Goal: Transaction & Acquisition: Purchase product/service

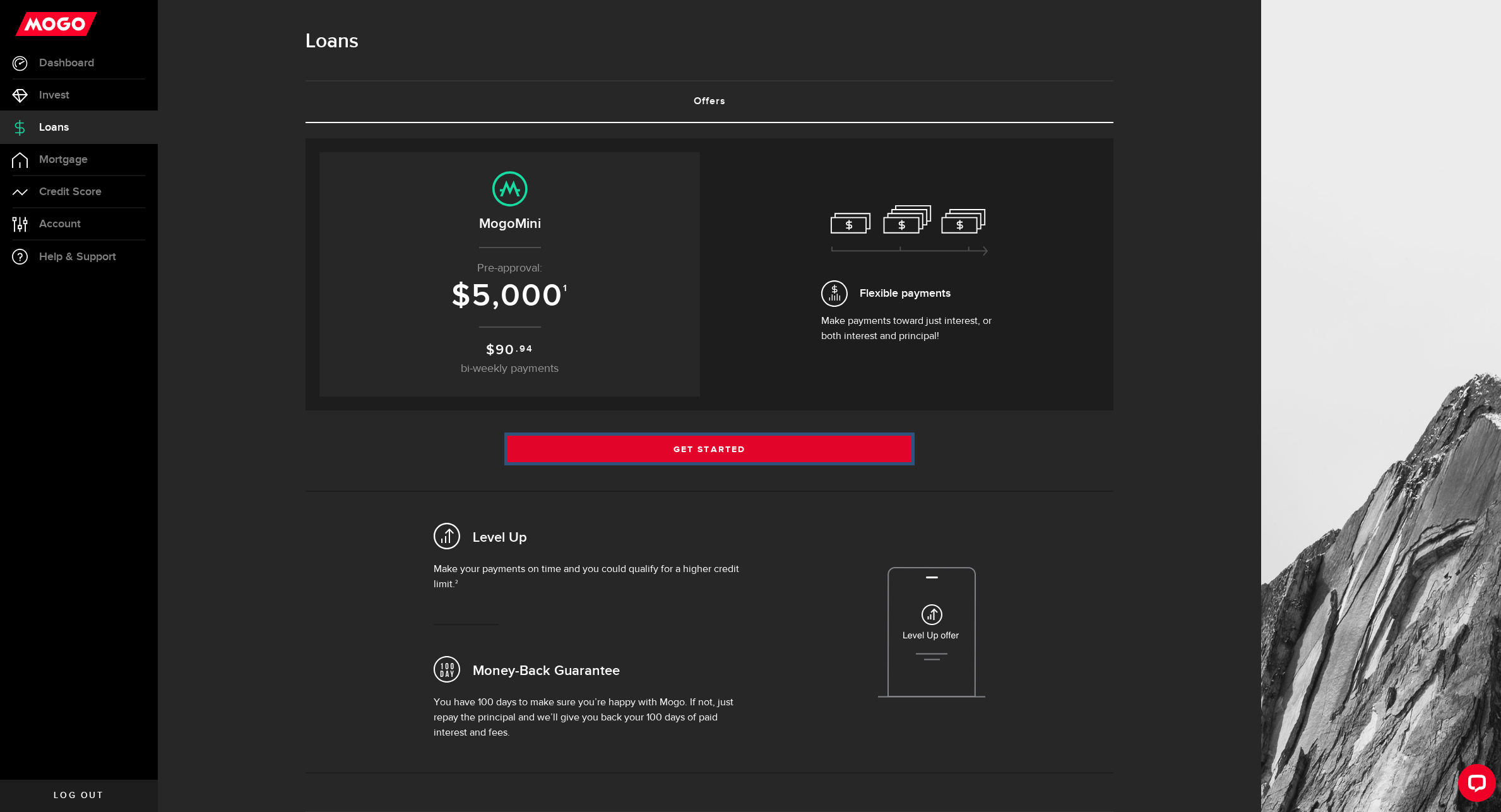
click at [713, 449] on link "Get Started" at bounding box center [709, 449] width 404 height 26
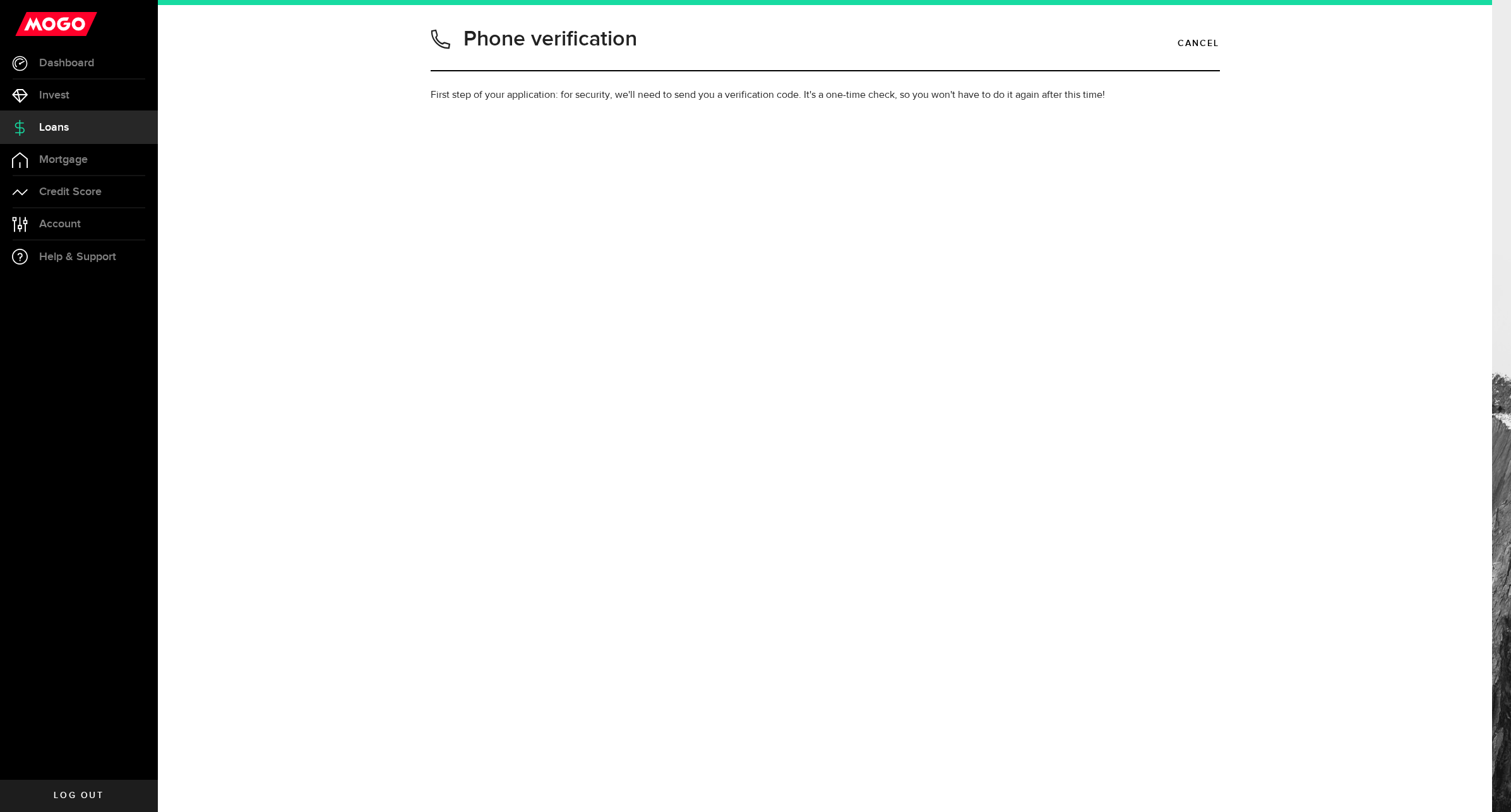
type input "8258820604"
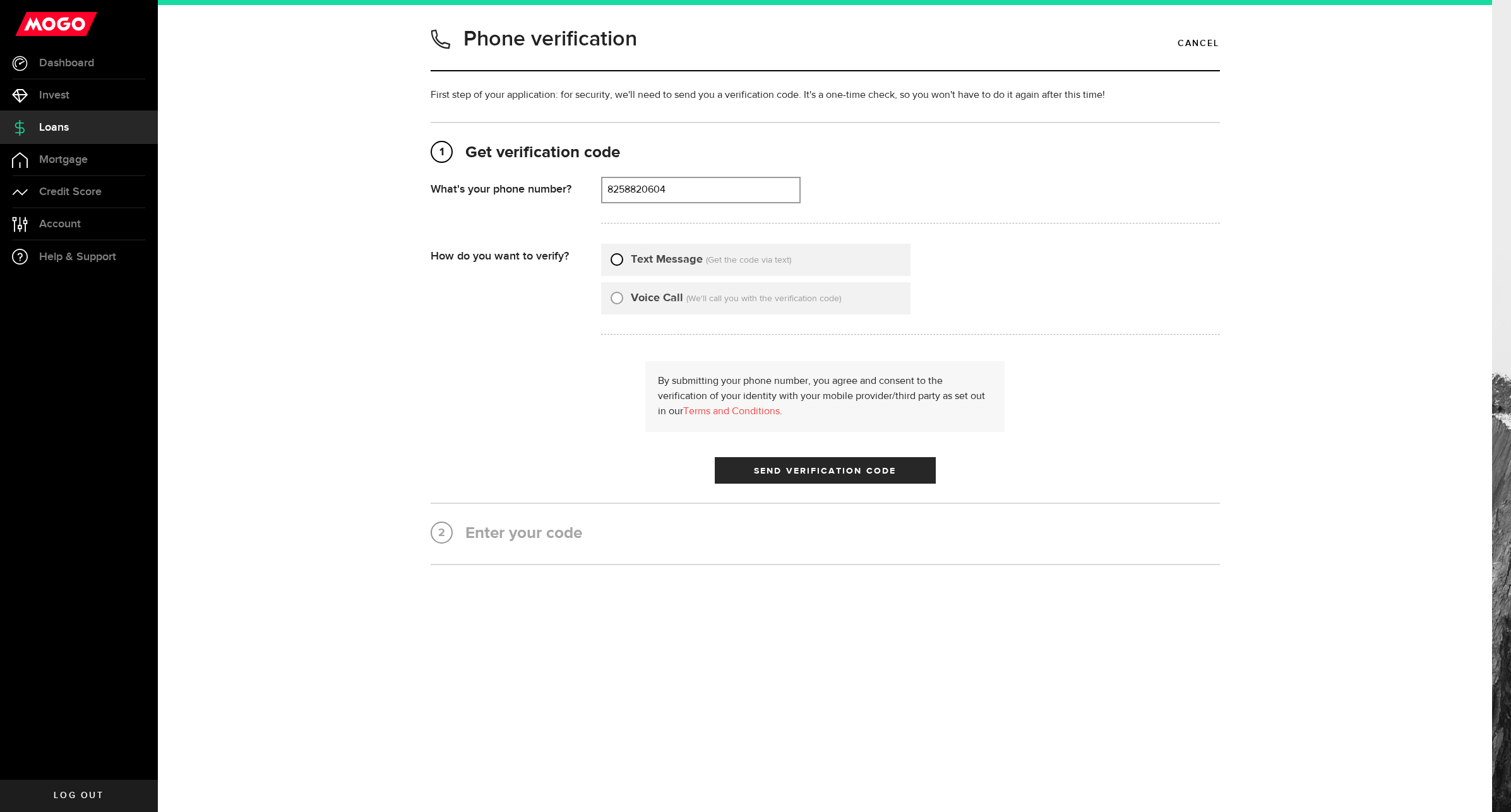
click at [616, 261] on input "Text Message" at bounding box center [616, 258] width 13 height 13
radio input "true"
click at [764, 465] on button "Send Verification Code" at bounding box center [825, 470] width 221 height 26
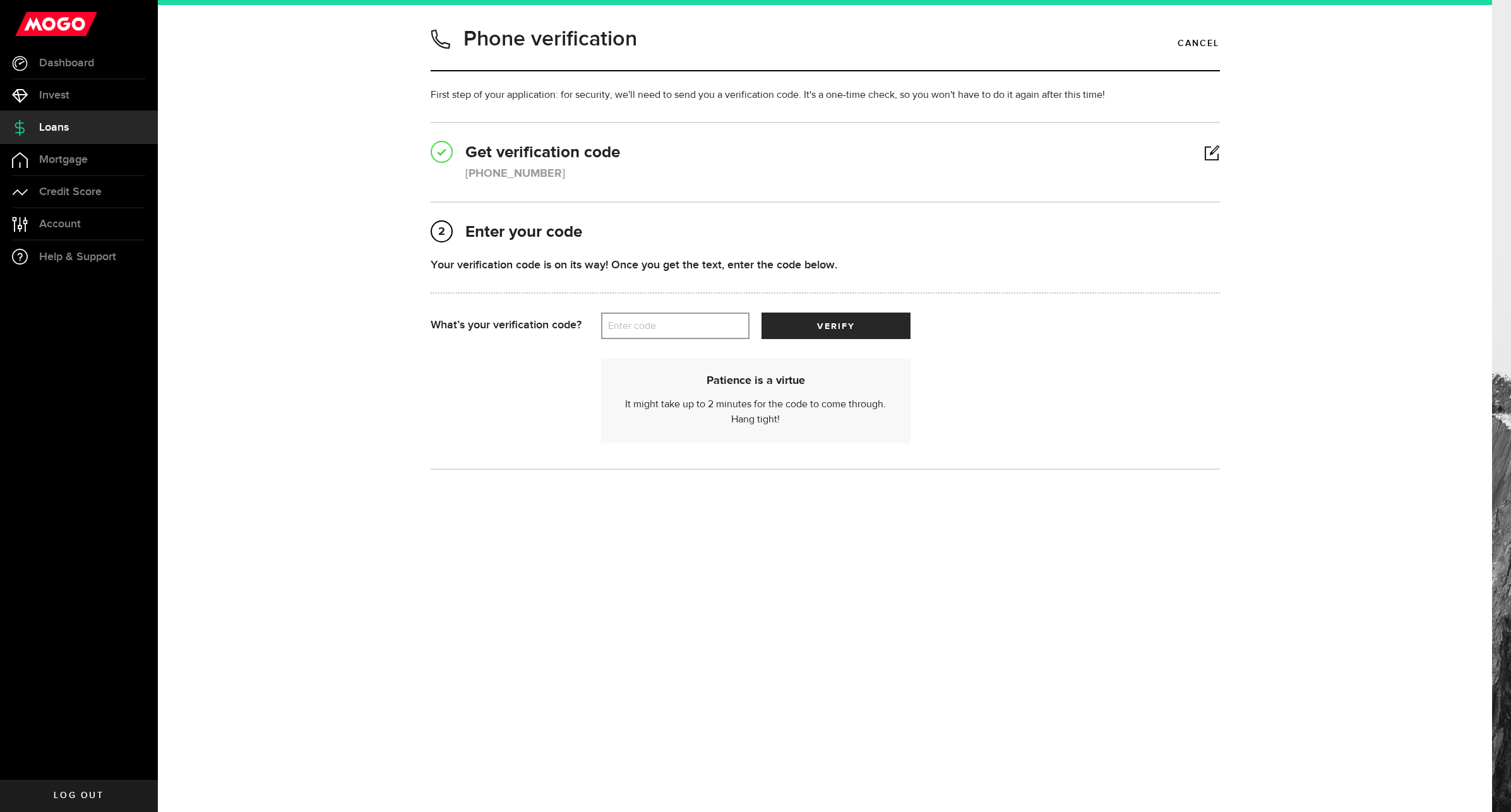
click at [667, 320] on label "Enter code" at bounding box center [675, 326] width 148 height 26
click at [667, 320] on input "Enter code" at bounding box center [675, 326] width 148 height 26
type input "08946"
click at [783, 325] on button "verify" at bounding box center [836, 326] width 148 height 26
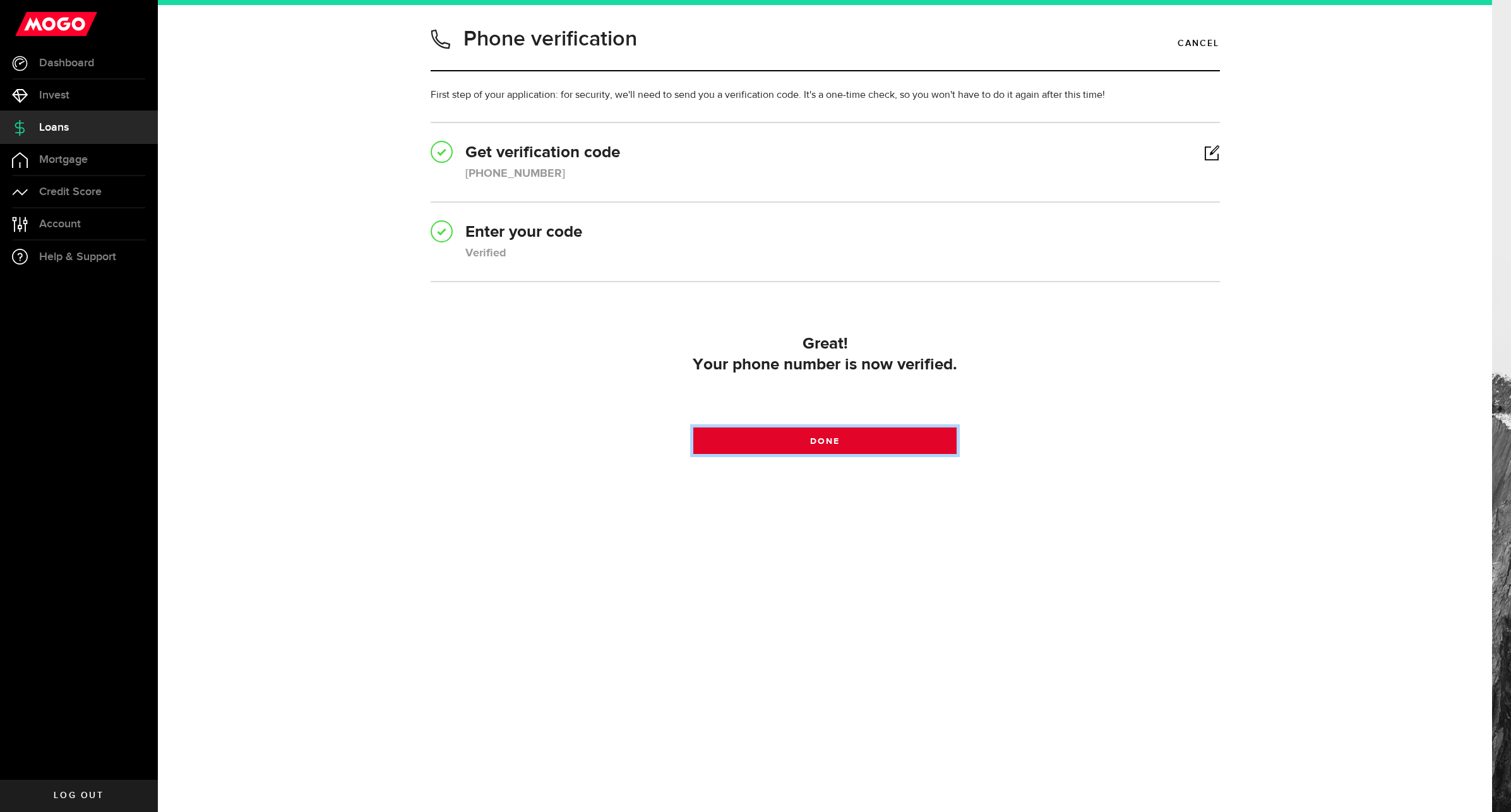
click at [820, 430] on link "Done" at bounding box center [825, 440] width 264 height 26
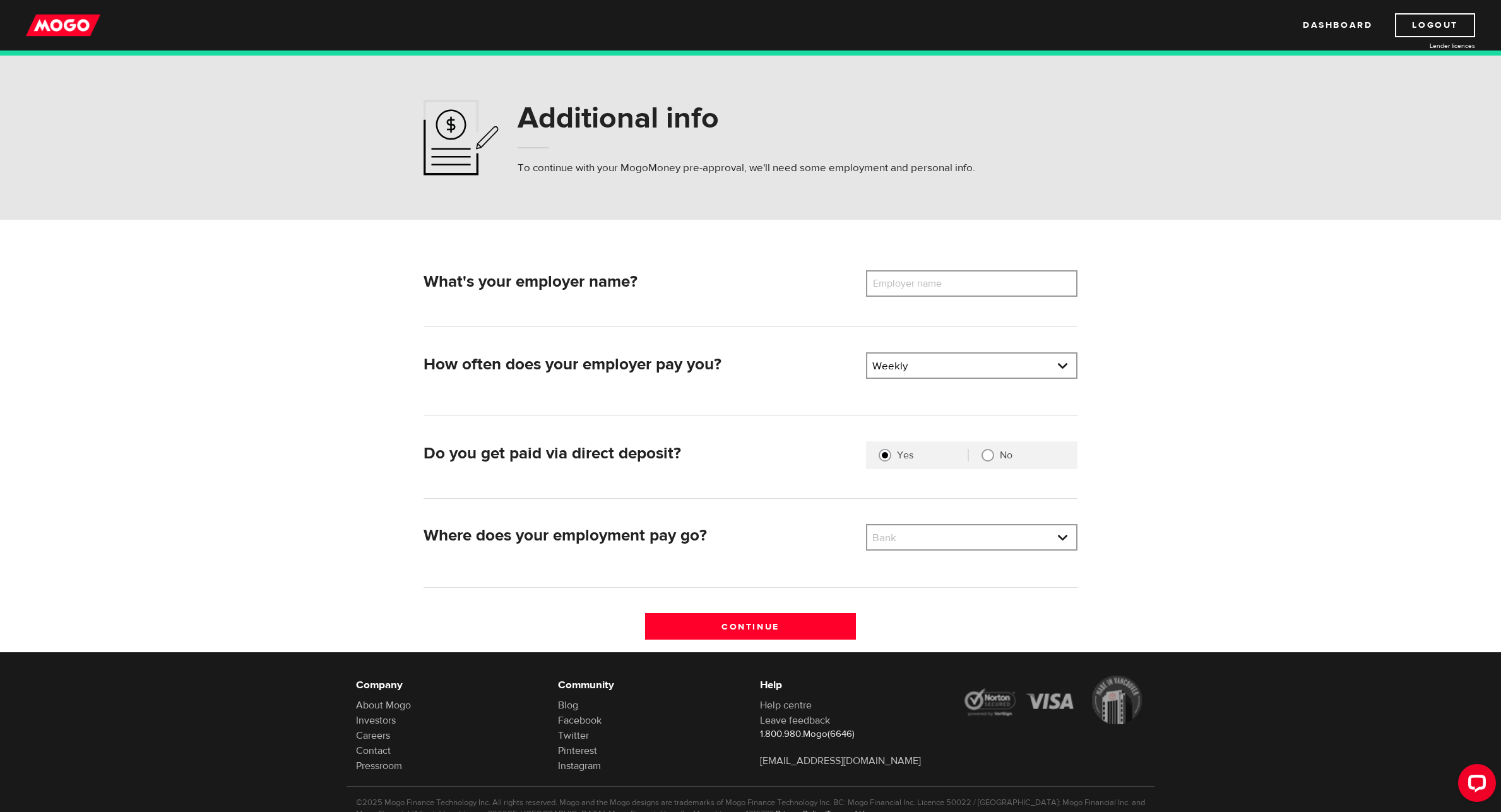
click at [905, 287] on label "Employer name" at bounding box center [917, 283] width 102 height 26
click at [905, 287] on input "Employer name" at bounding box center [972, 283] width 212 height 26
drag, startPoint x: 951, startPoint y: 281, endPoint x: 993, endPoint y: 283, distance: 42.0
click at [993, 283] on input "Arnett & Burgess Pipeliners" at bounding box center [972, 283] width 212 height 26
type input "Arnett & Burgess Energy Services"
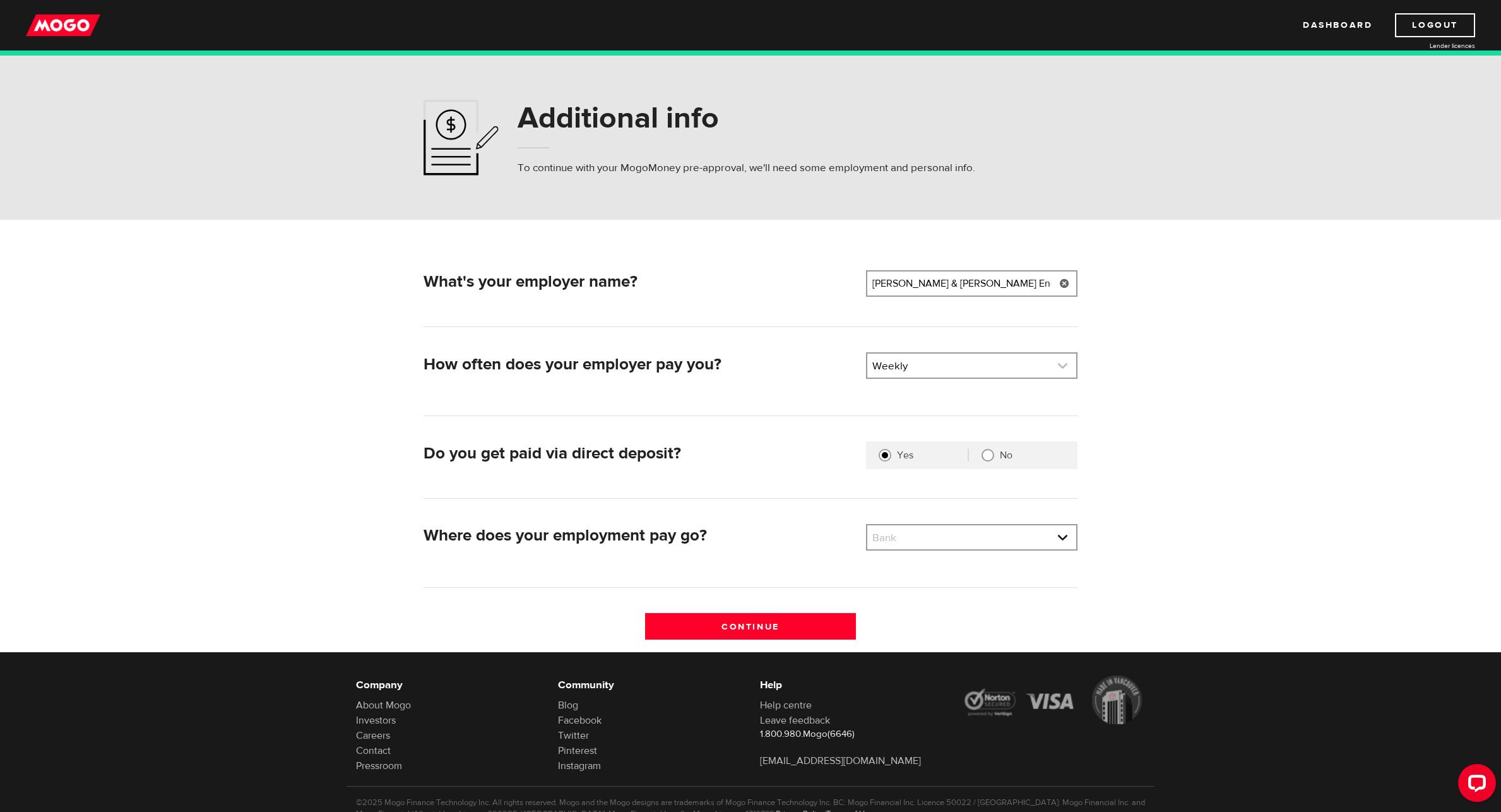
click at [951, 371] on link at bounding box center [971, 366] width 209 height 24
click at [916, 428] on li "Bi-Weekly" at bounding box center [971, 428] width 209 height 20
select select "2"
click at [906, 539] on link at bounding box center [971, 537] width 209 height 24
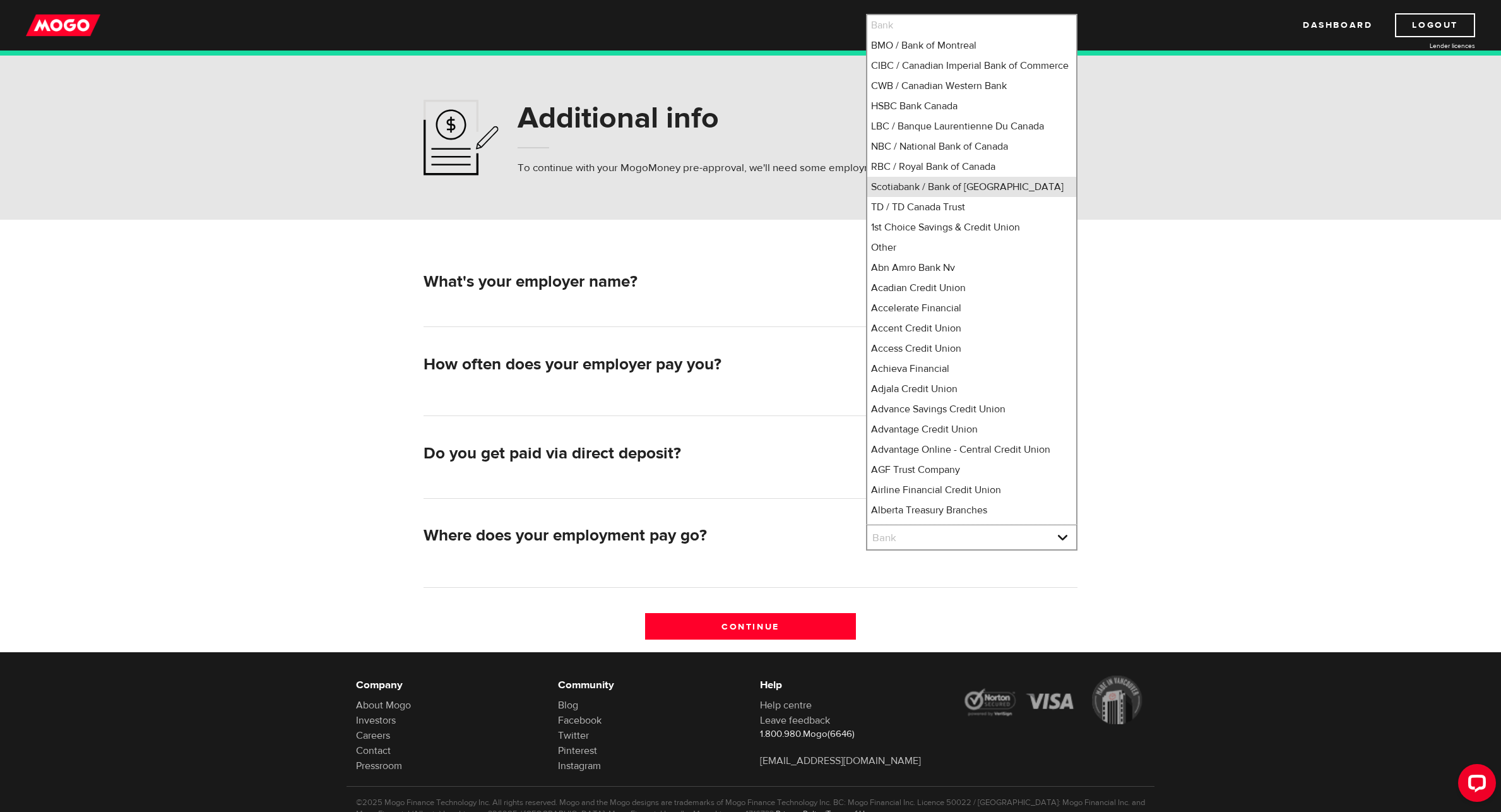
click at [927, 197] on li "Scotiabank / Bank of Nova Scotia" at bounding box center [971, 187] width 209 height 20
select select "2"
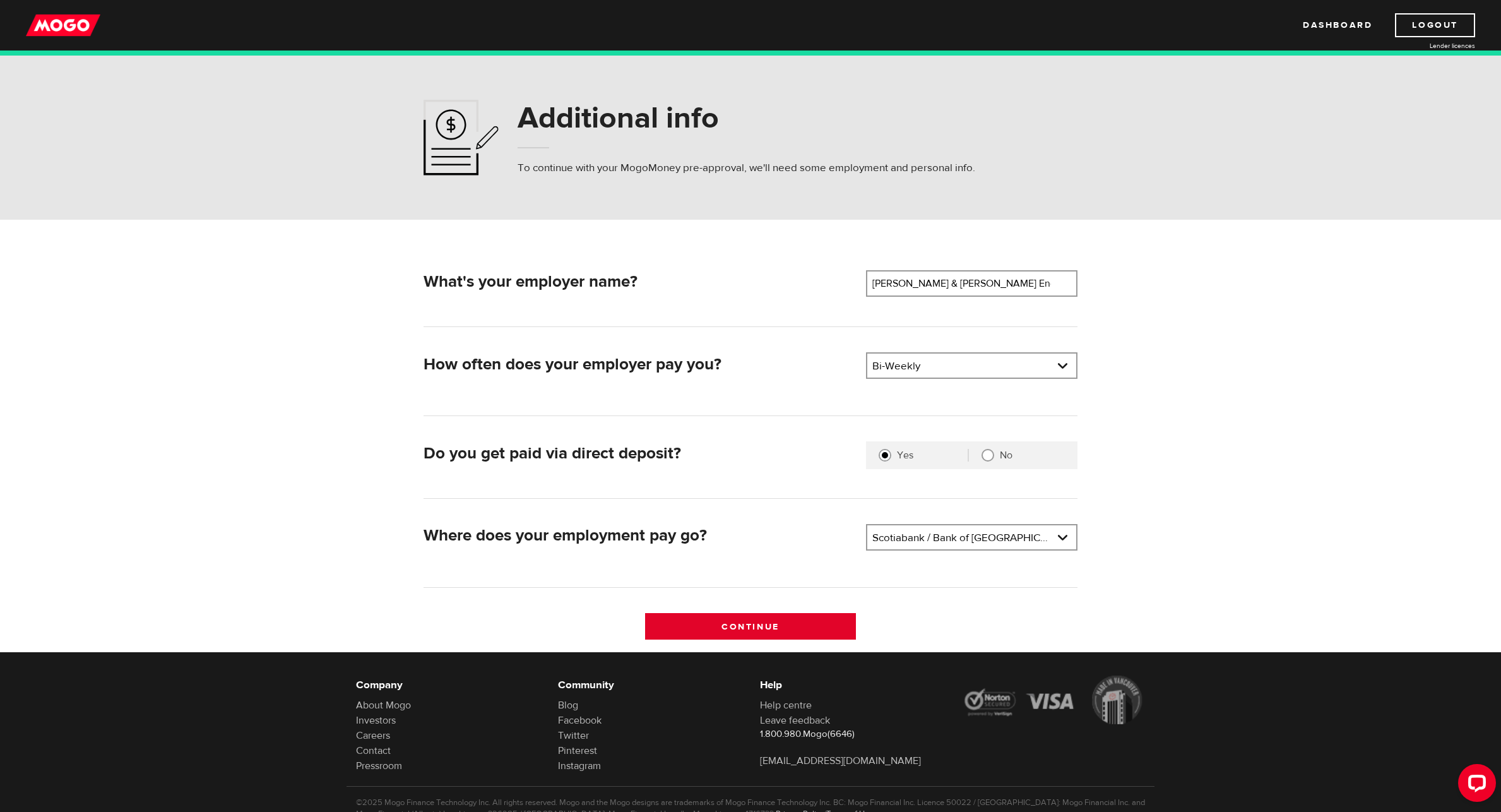
click at [766, 623] on input "Continue" at bounding box center [751, 626] width 212 height 26
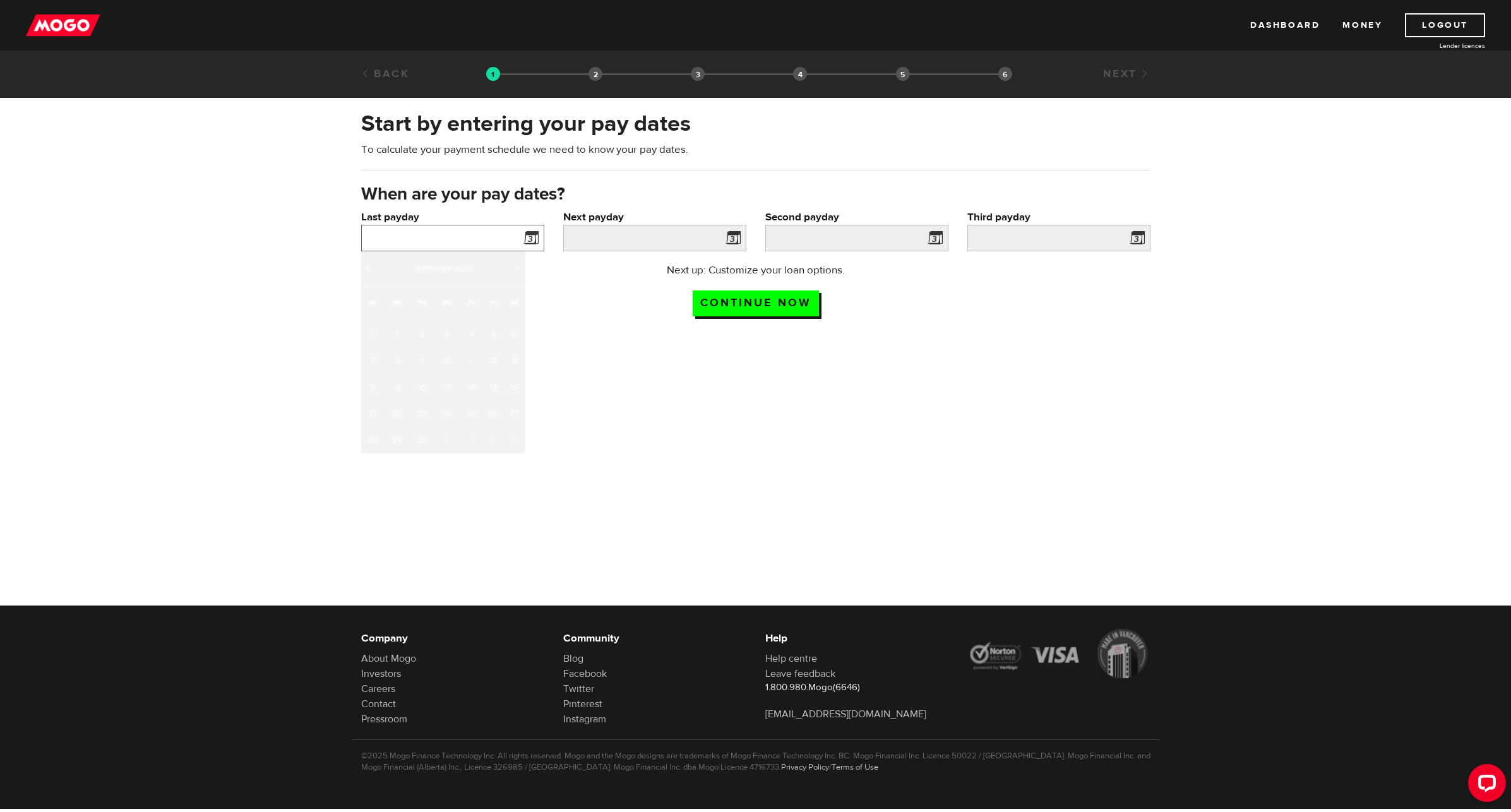
click at [482, 242] on input "Last payday" at bounding box center [453, 238] width 183 height 26
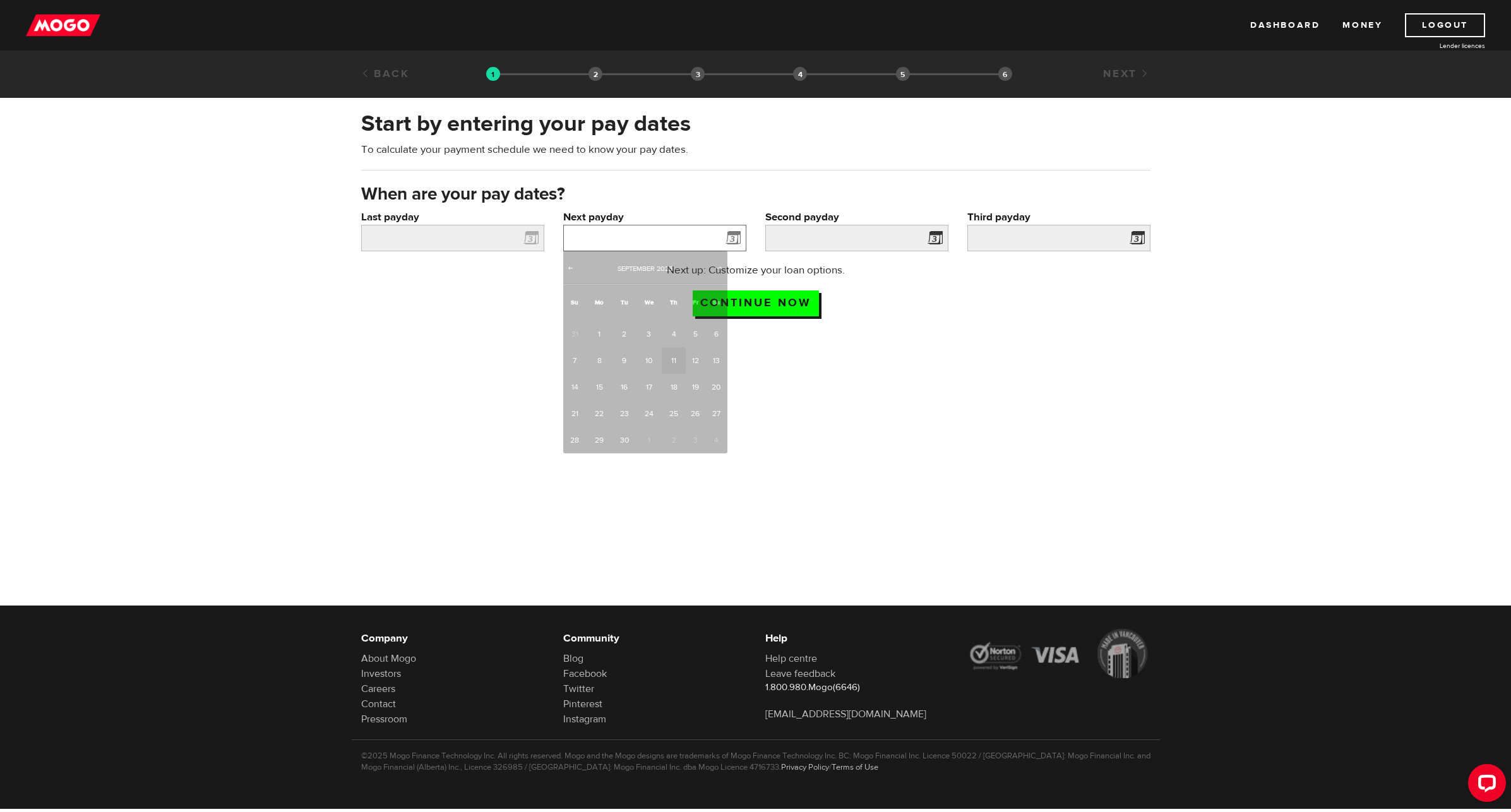
click at [677, 235] on input "Next payday" at bounding box center [655, 238] width 183 height 26
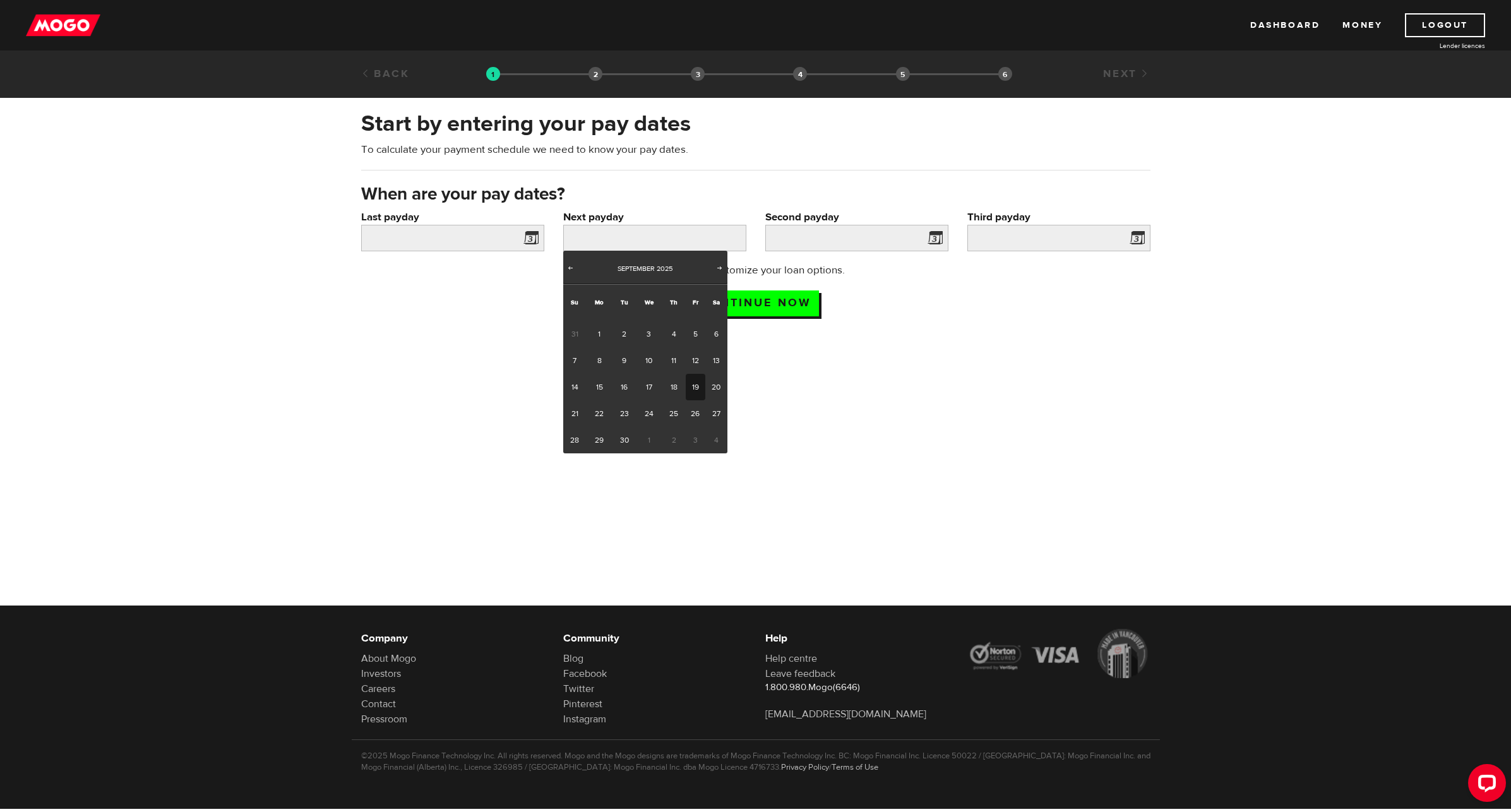
click at [694, 384] on link "19" at bounding box center [696, 387] width 20 height 26
type input "2025/09/19"
type input "2025/10/3"
type input "2025/10/17"
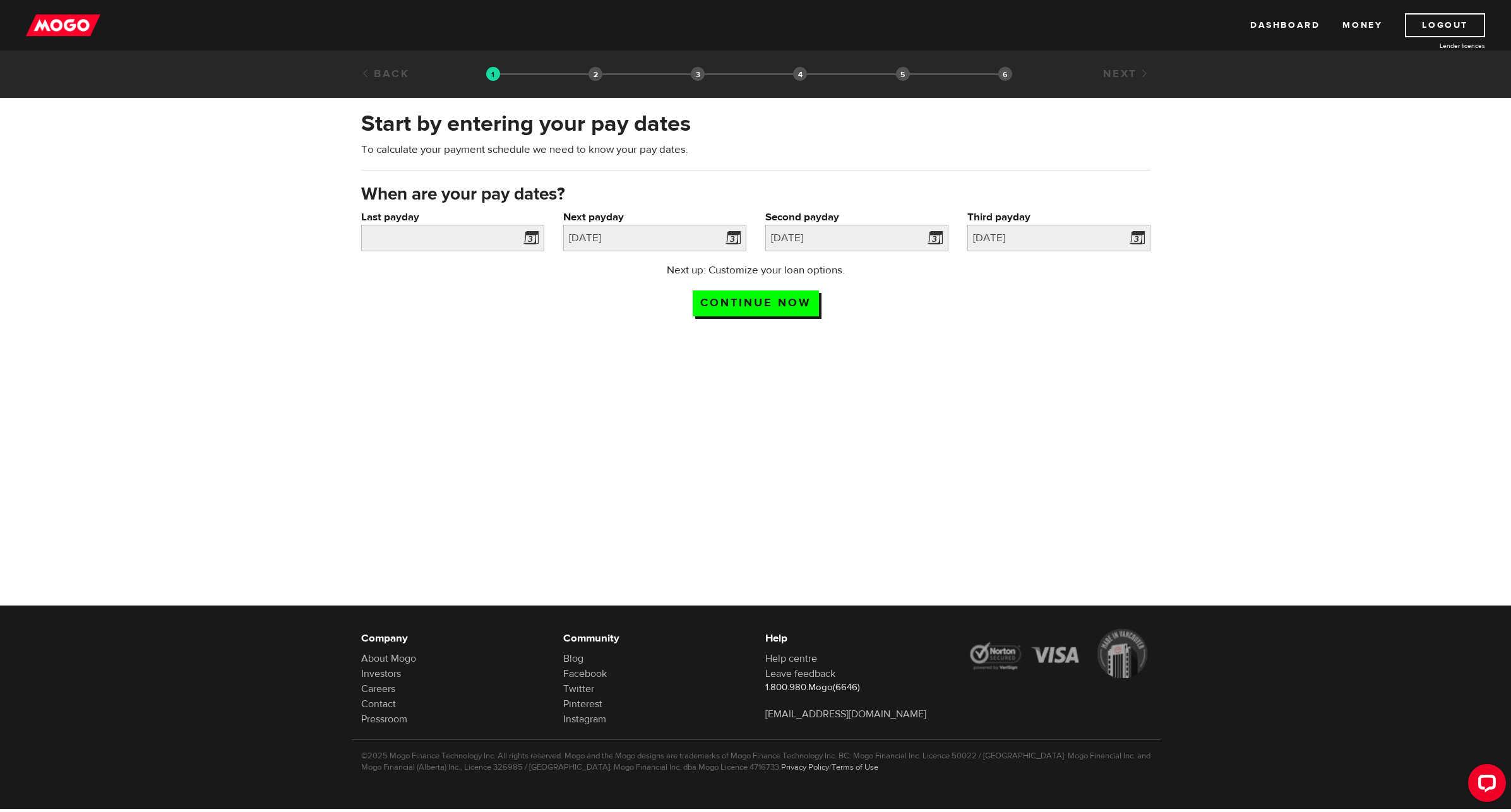
click at [529, 236] on span at bounding box center [528, 239] width 19 height 20
click at [489, 239] on input "Last payday" at bounding box center [453, 238] width 183 height 26
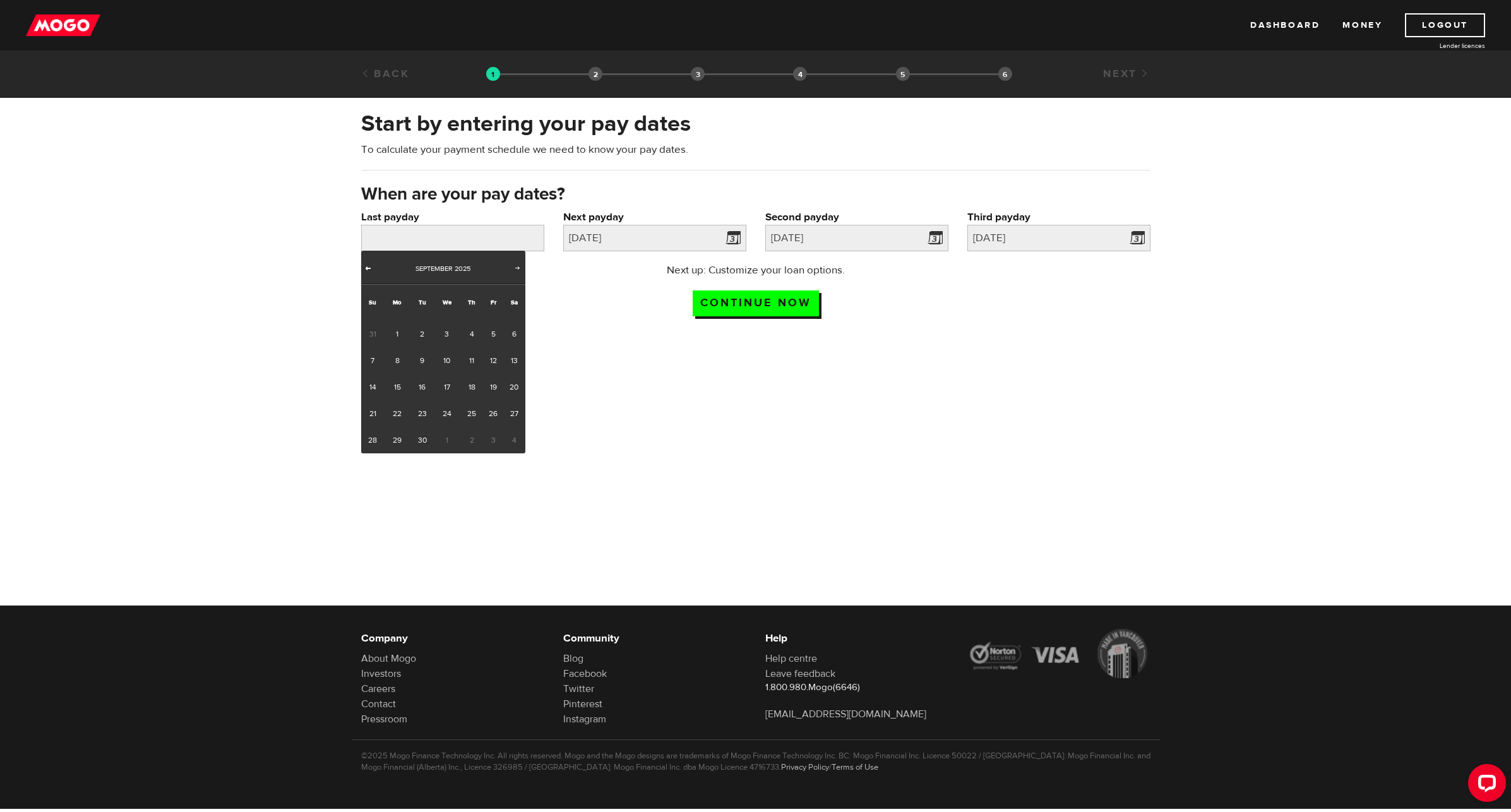
click at [369, 270] on span "Prev" at bounding box center [368, 267] width 10 height 10
click at [371, 270] on span "Prev" at bounding box center [368, 267] width 10 height 10
click at [516, 265] on span "Next" at bounding box center [518, 267] width 10 height 10
click at [494, 388] on link "15" at bounding box center [493, 387] width 20 height 26
type input "2025/08/15"
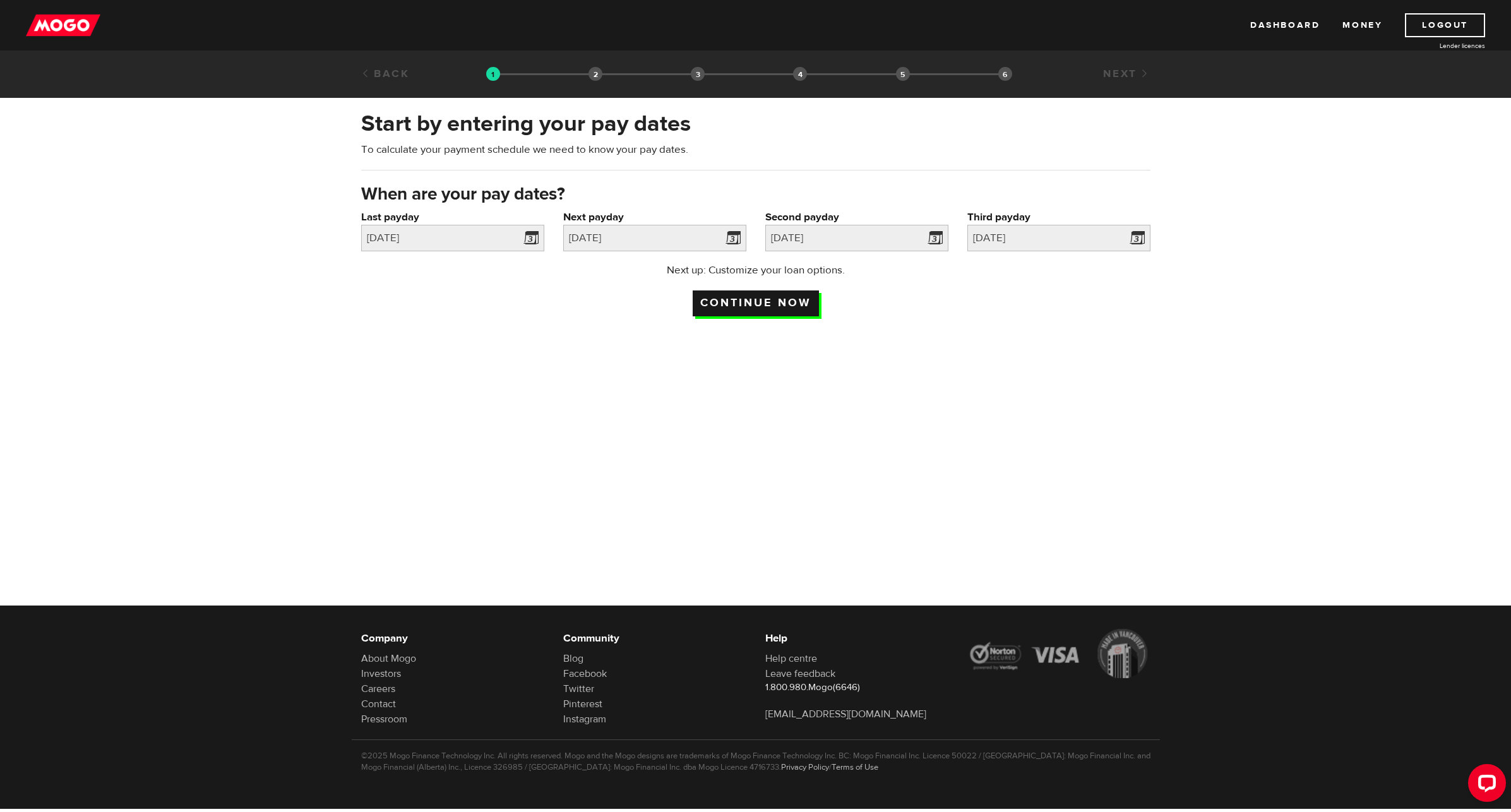
click at [742, 305] on input "Continue now" at bounding box center [756, 303] width 126 height 26
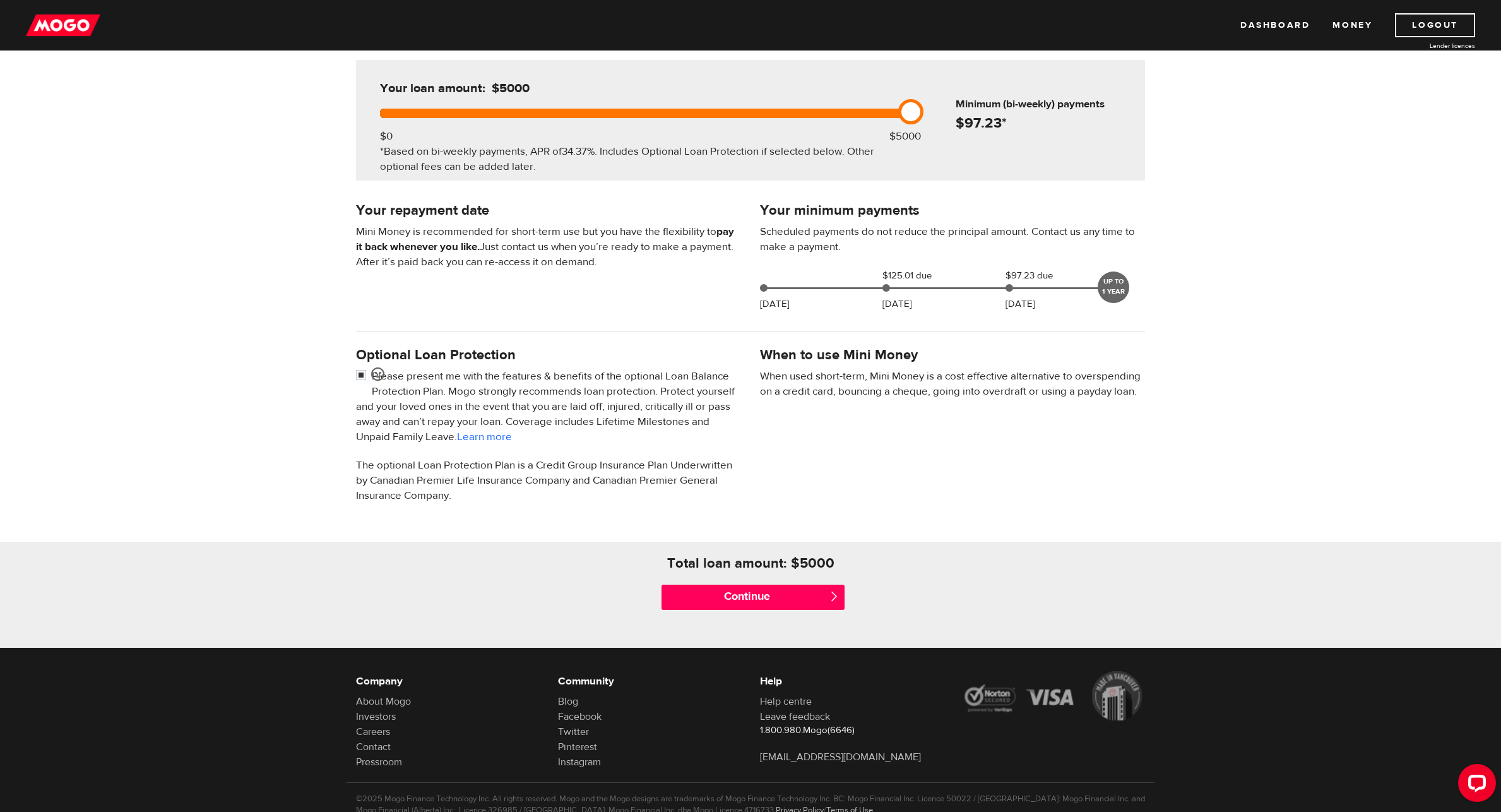
scroll to position [180, 0]
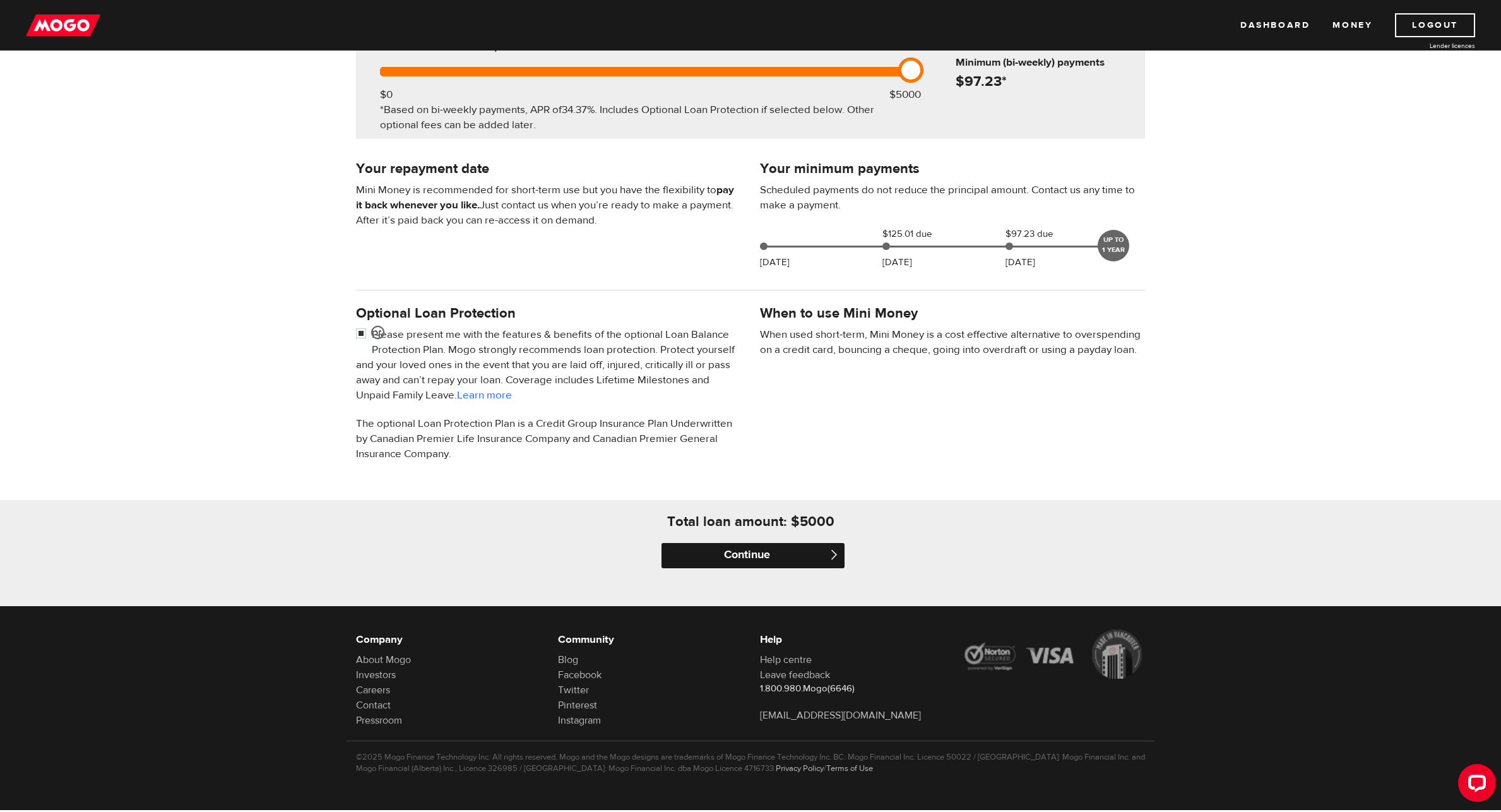
click at [746, 551] on input "Continue" at bounding box center [753, 555] width 183 height 25
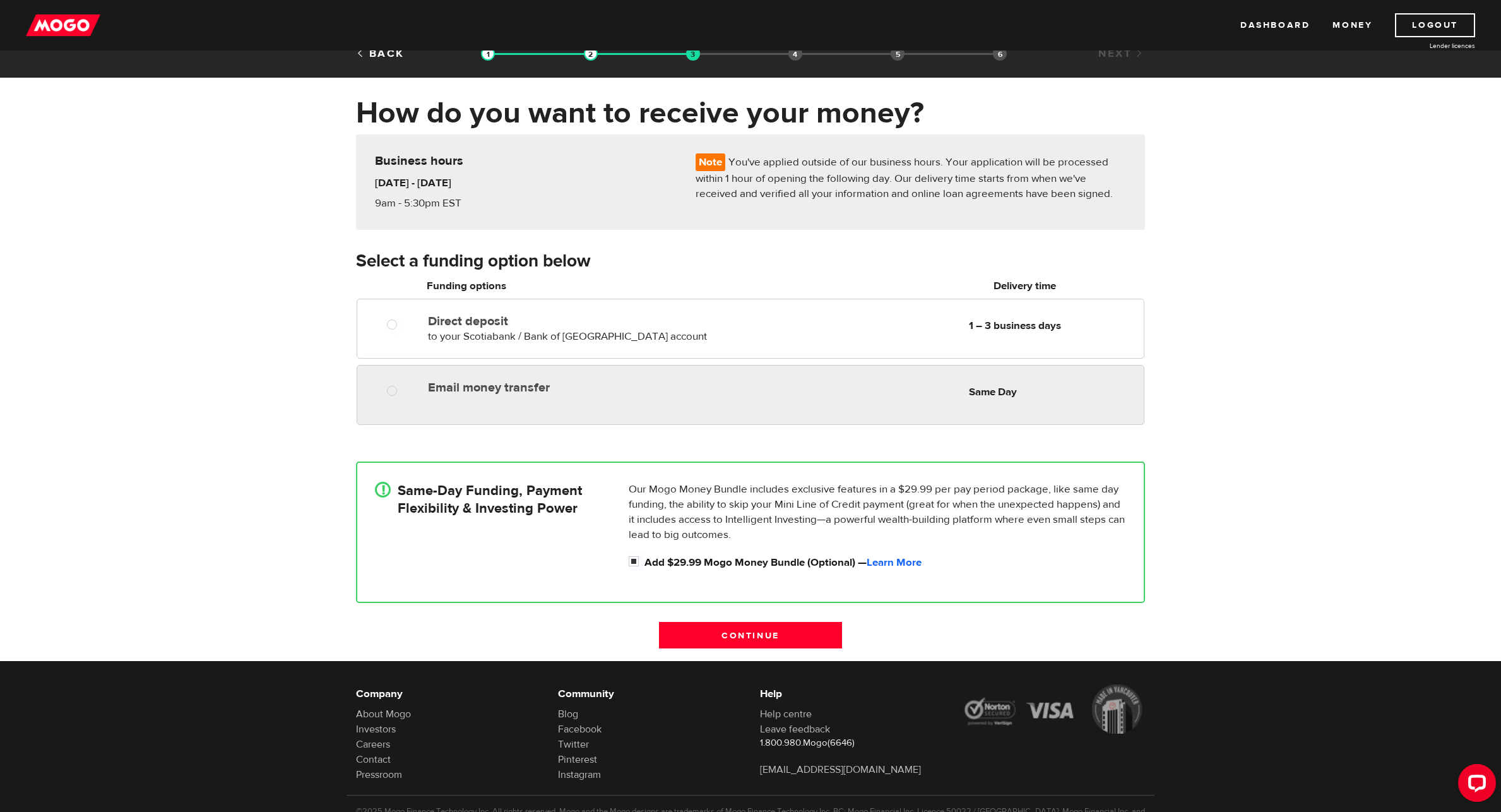
scroll to position [63, 0]
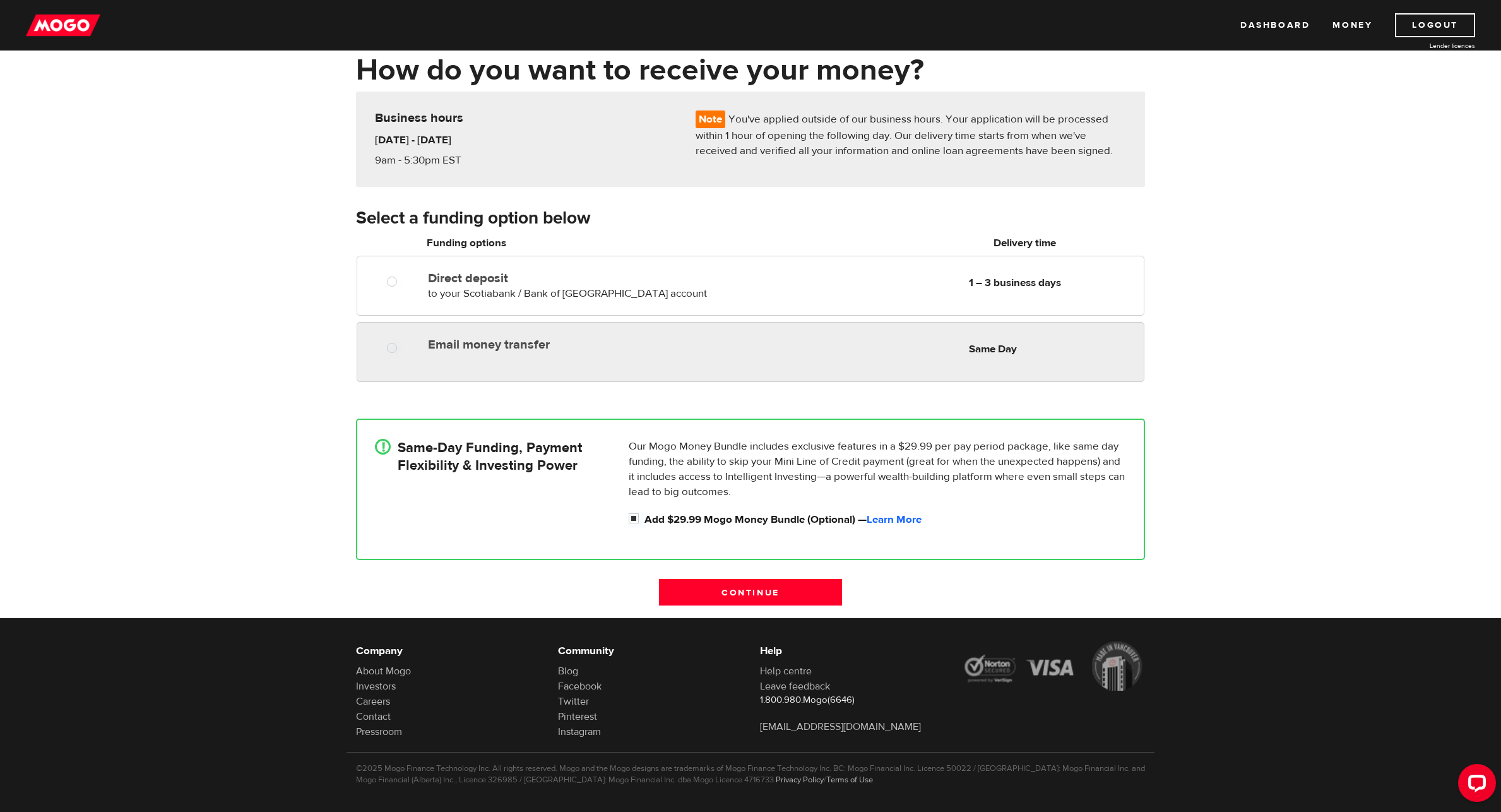
radio input "true"
click at [584, 349] on label "Email money transfer" at bounding box center [573, 344] width 290 height 15
click at [403, 349] on input "Email money transfer" at bounding box center [394, 349] width 16 height 16
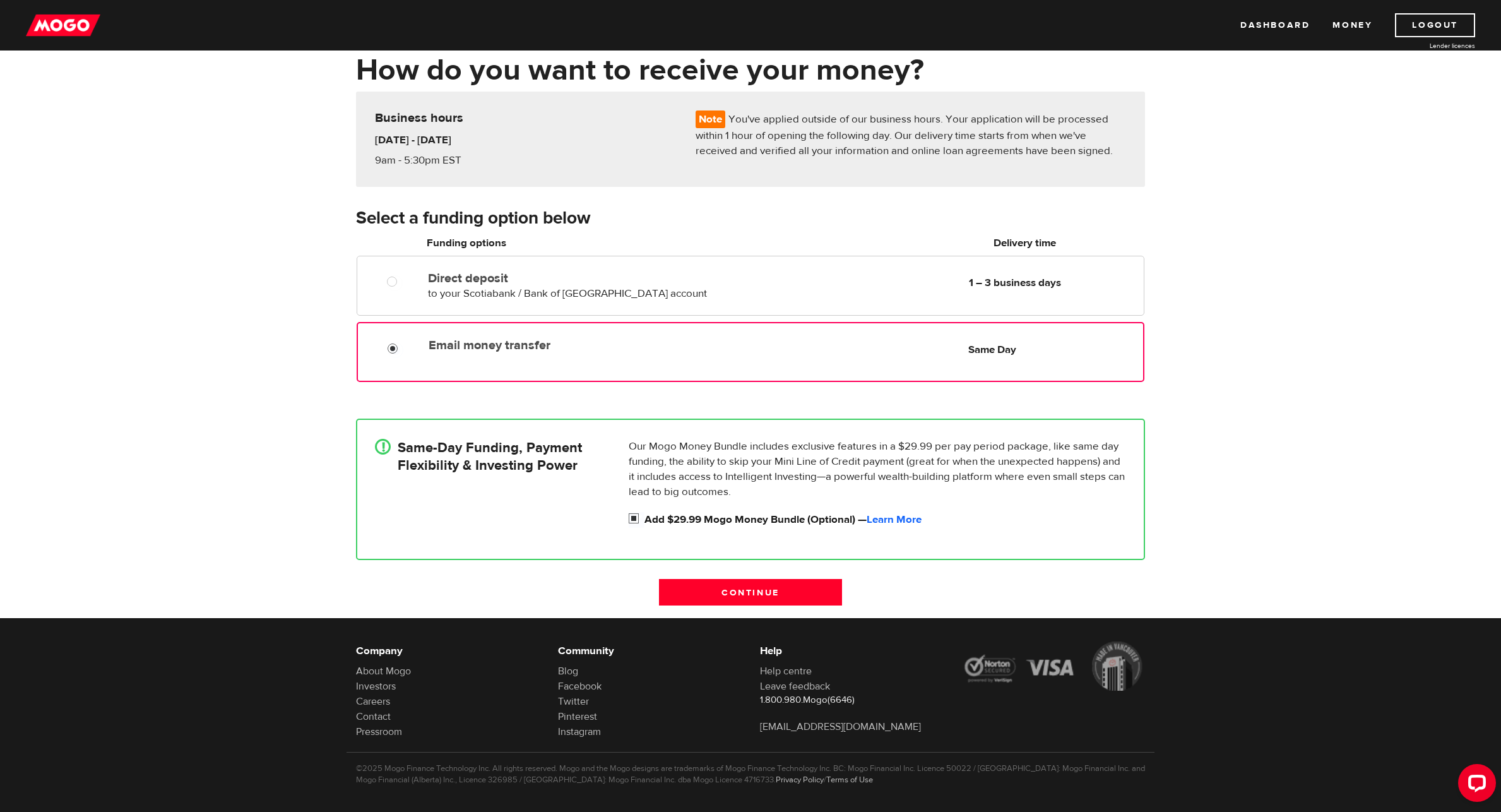
click at [638, 516] on input "Add $29.99 Mogo Money Bundle (Optional) — Learn More" at bounding box center [636, 520] width 16 height 16
checkbox input "false"
radio input "false"
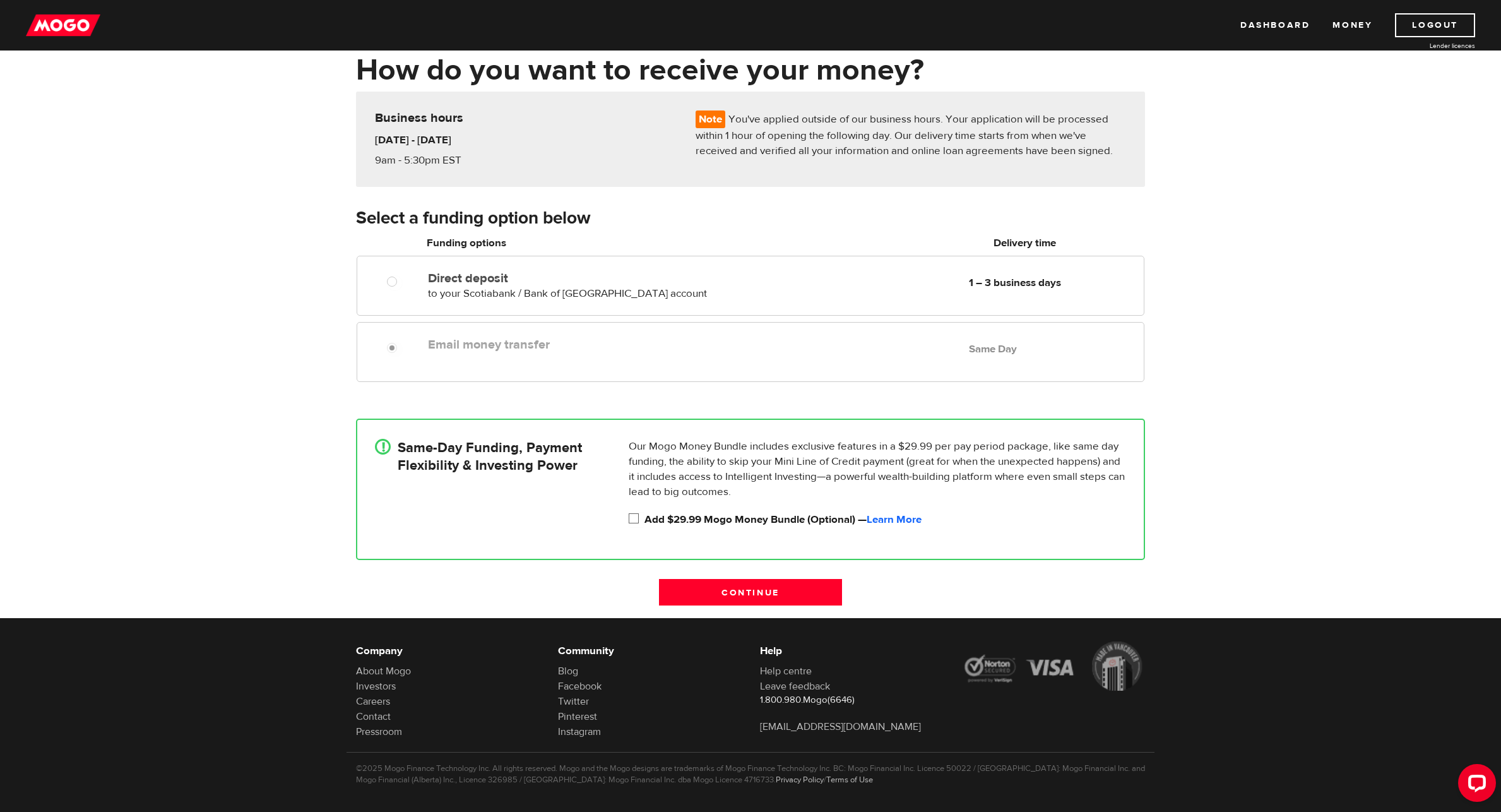
click at [638, 515] on input "Add $29.99 Mogo Money Bundle (Optional) — Learn More" at bounding box center [636, 520] width 16 height 16
checkbox input "true"
click at [741, 597] on input "Continue" at bounding box center [751, 591] width 183 height 26
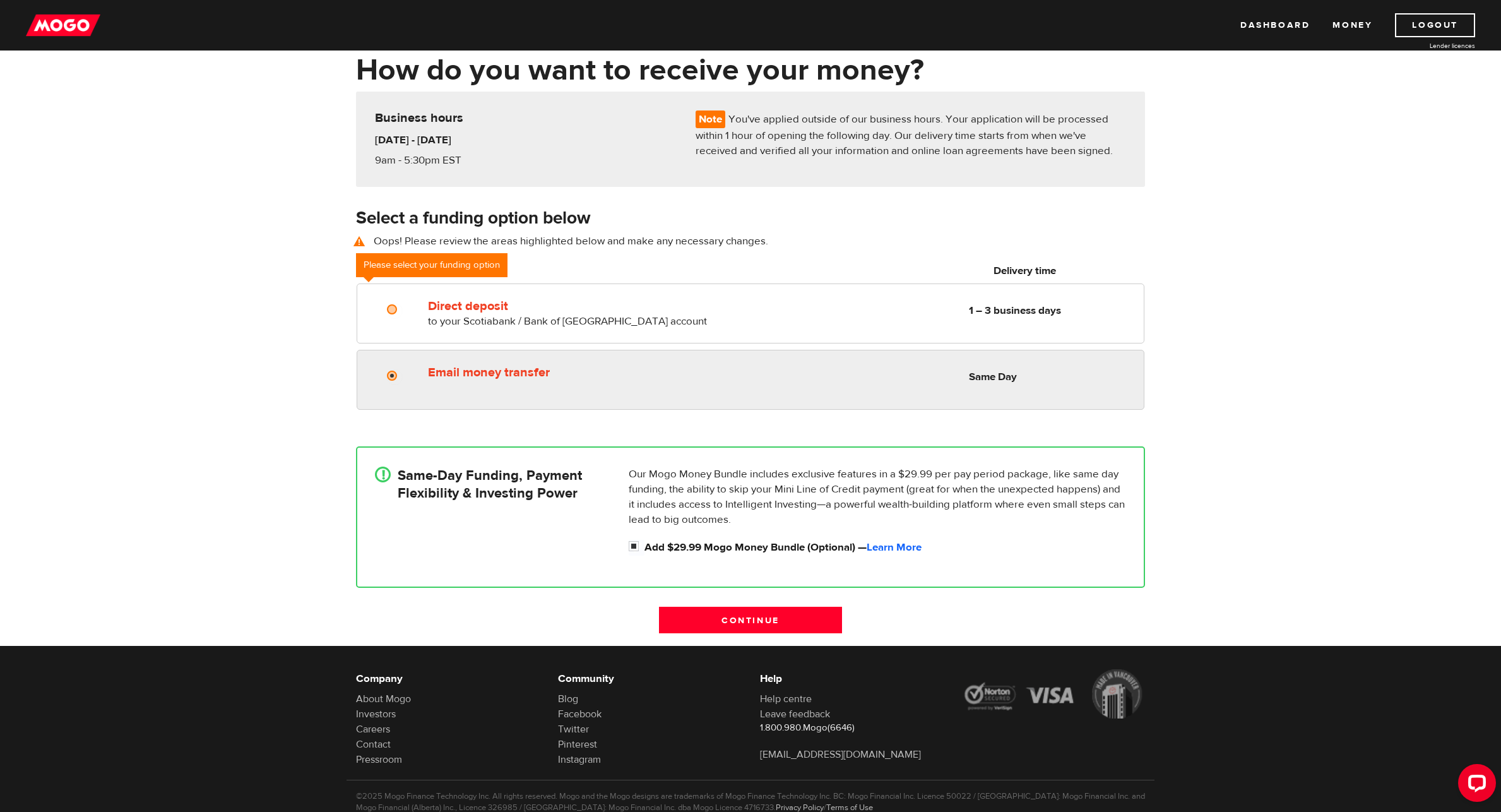
radio input "true"
click at [392, 378] on input "Email money transfer" at bounding box center [394, 377] width 16 height 16
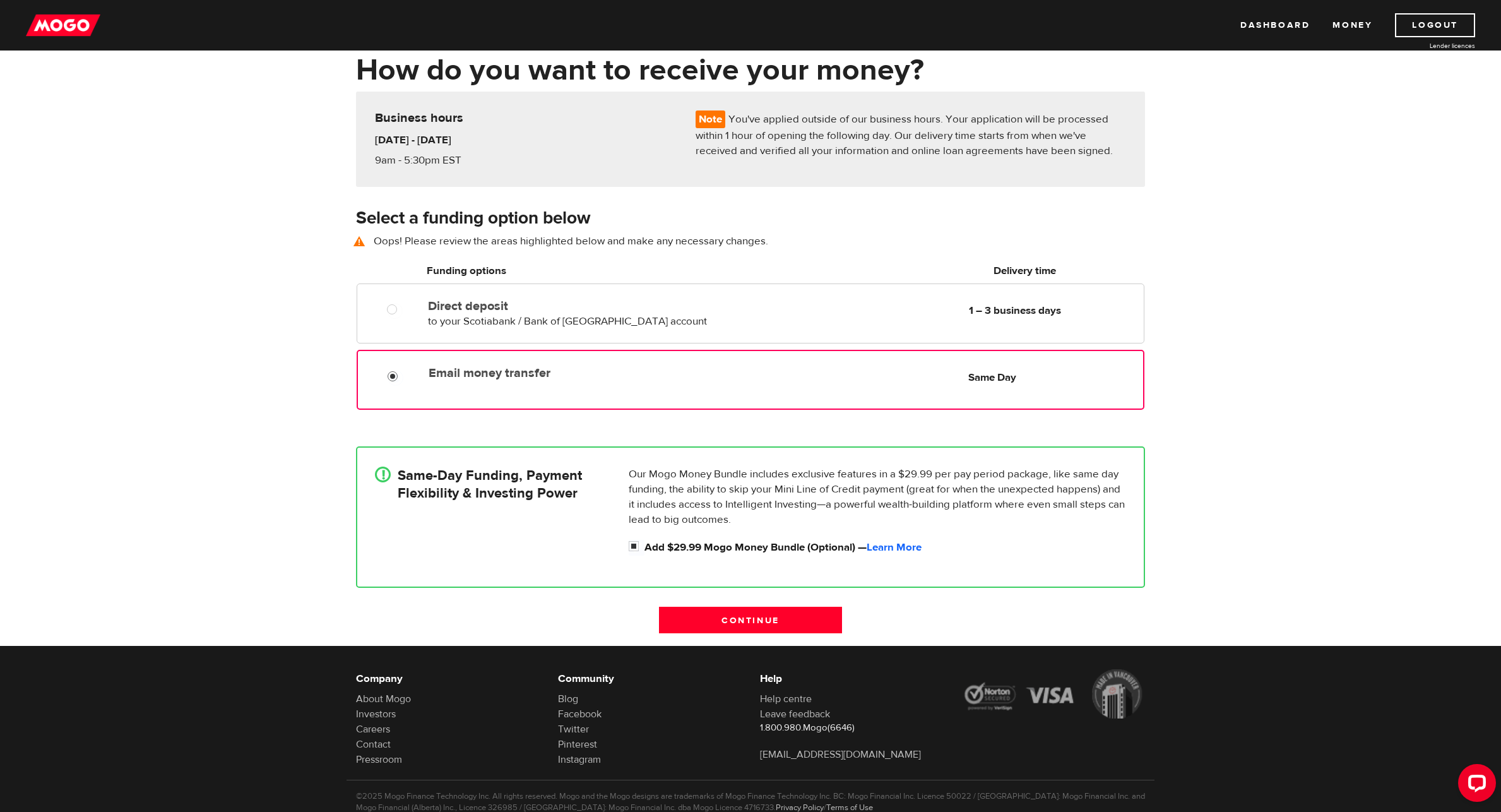
click at [508, 396] on div "Email money transfer Delivery in Same Day Same Day" at bounding box center [750, 379] width 788 height 60
click at [709, 616] on input "Continue" at bounding box center [751, 619] width 183 height 26
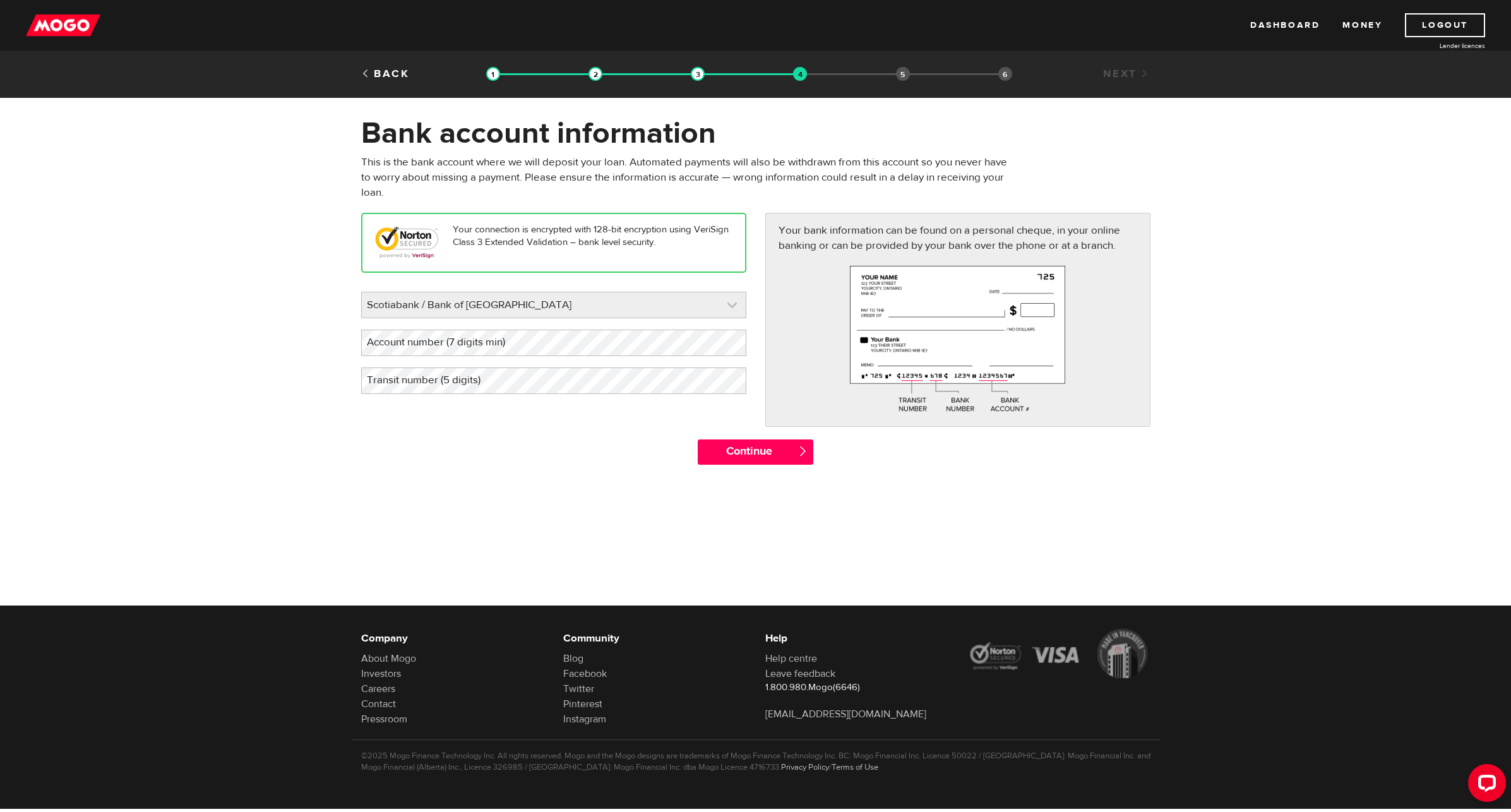
click at [734, 304] on link at bounding box center [554, 304] width 384 height 25
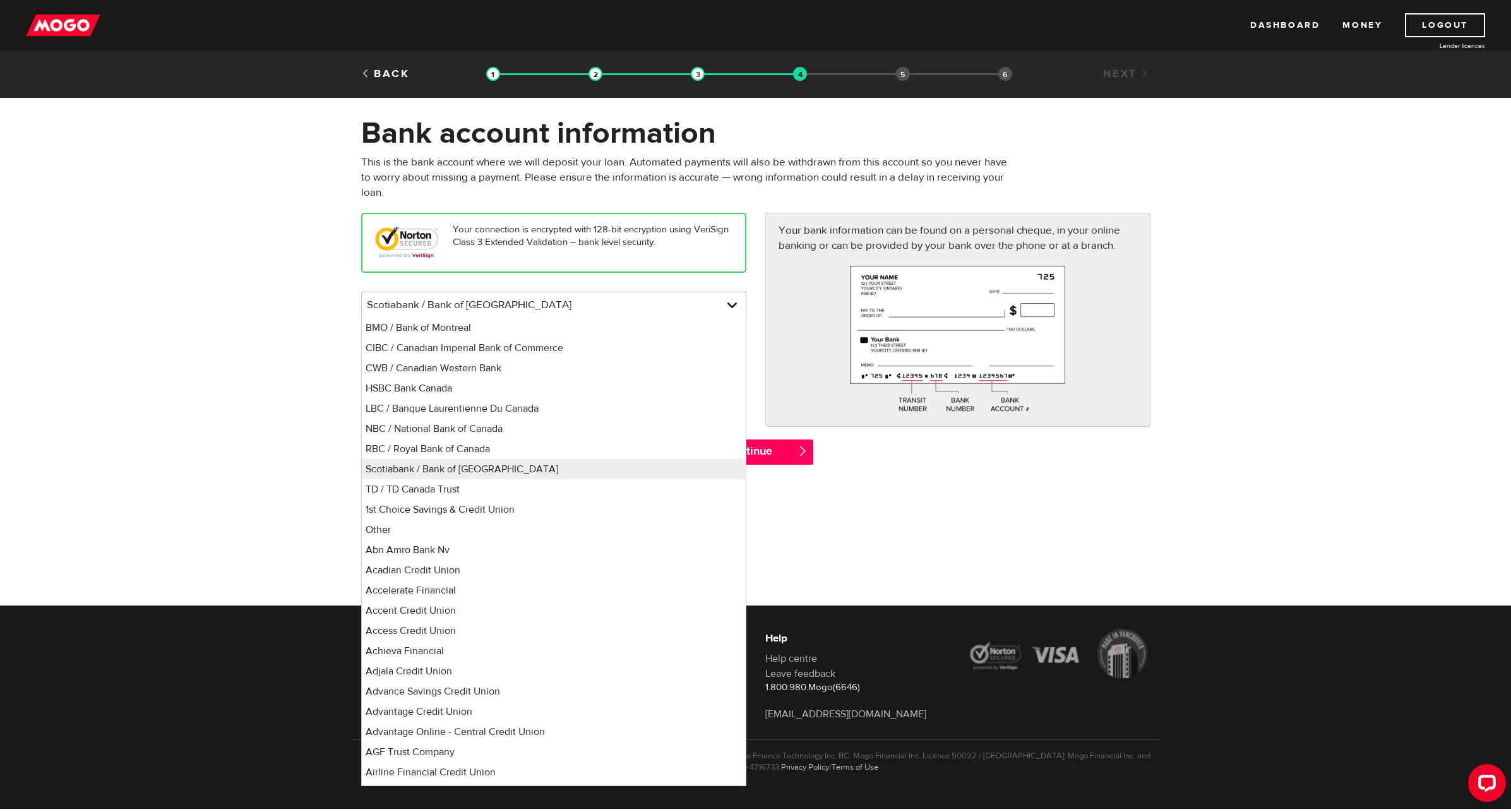
click at [332, 326] on form "Bank account information Oops! Please review the areas highlighted below and ma…" at bounding box center [756, 296] width 1511 height 363
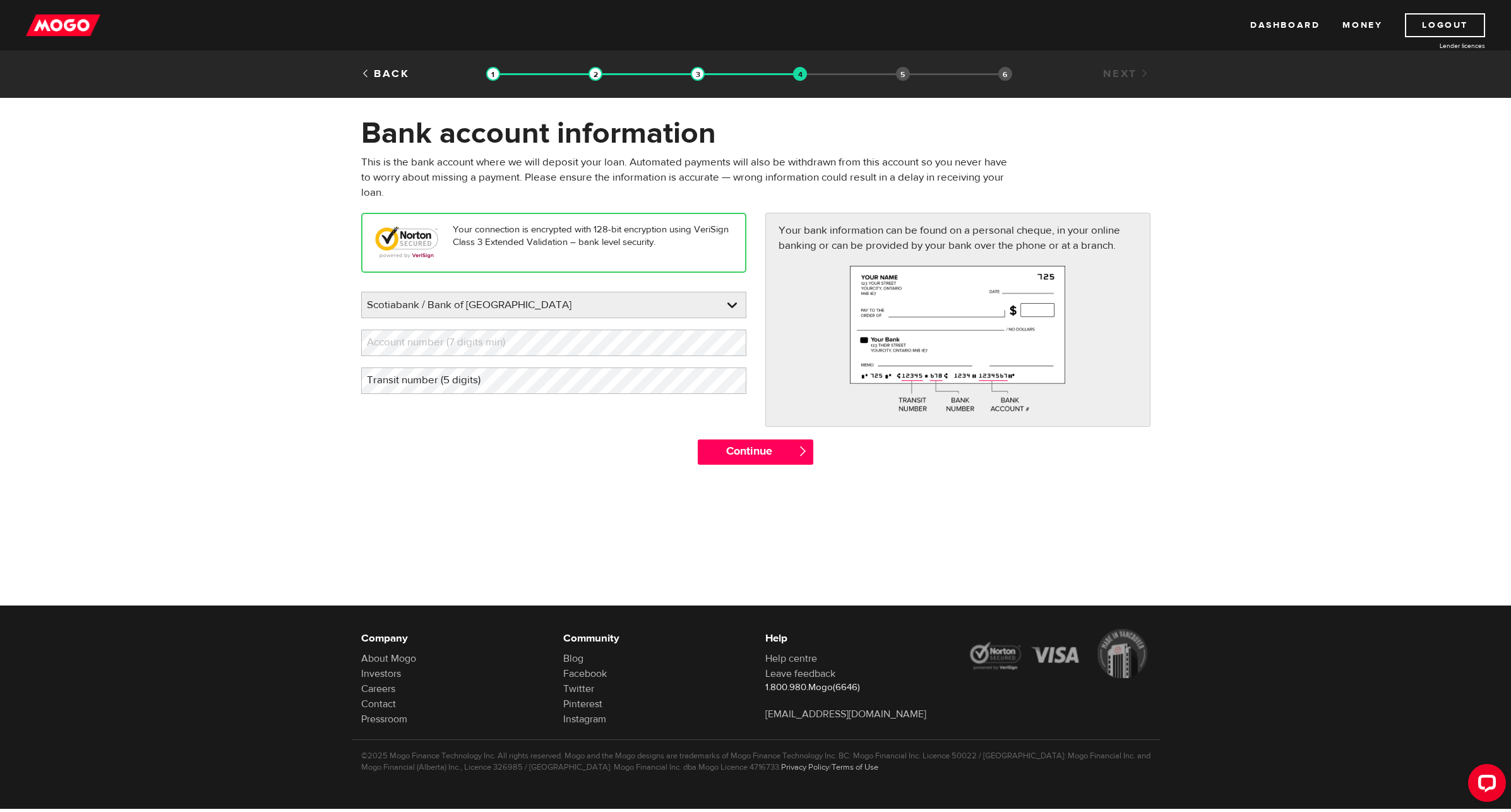
click at [352, 486] on div at bounding box center [756, 580] width 1511 height 206
click at [444, 340] on label "Account number (7 digits min)" at bounding box center [446, 342] width 170 height 26
click at [432, 381] on label "Transit number (5 digits)" at bounding box center [434, 380] width 145 height 26
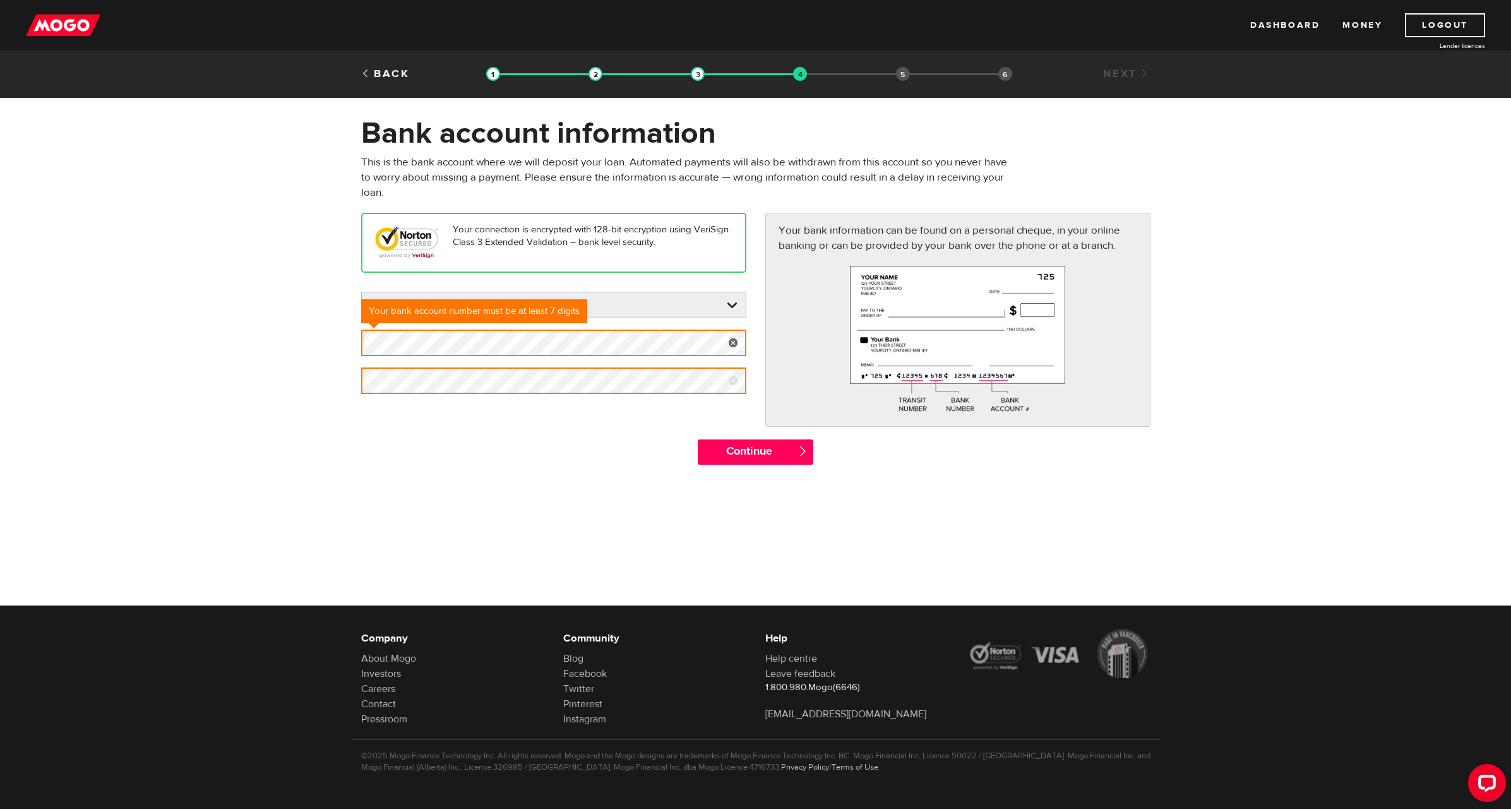
click at [487, 433] on div "Your connection is encrypted with 128-bit encryption using VeriSign Class 3 Ext…" at bounding box center [756, 326] width 808 height 226
click at [438, 440] on div "Continue " at bounding box center [756, 458] width 808 height 38
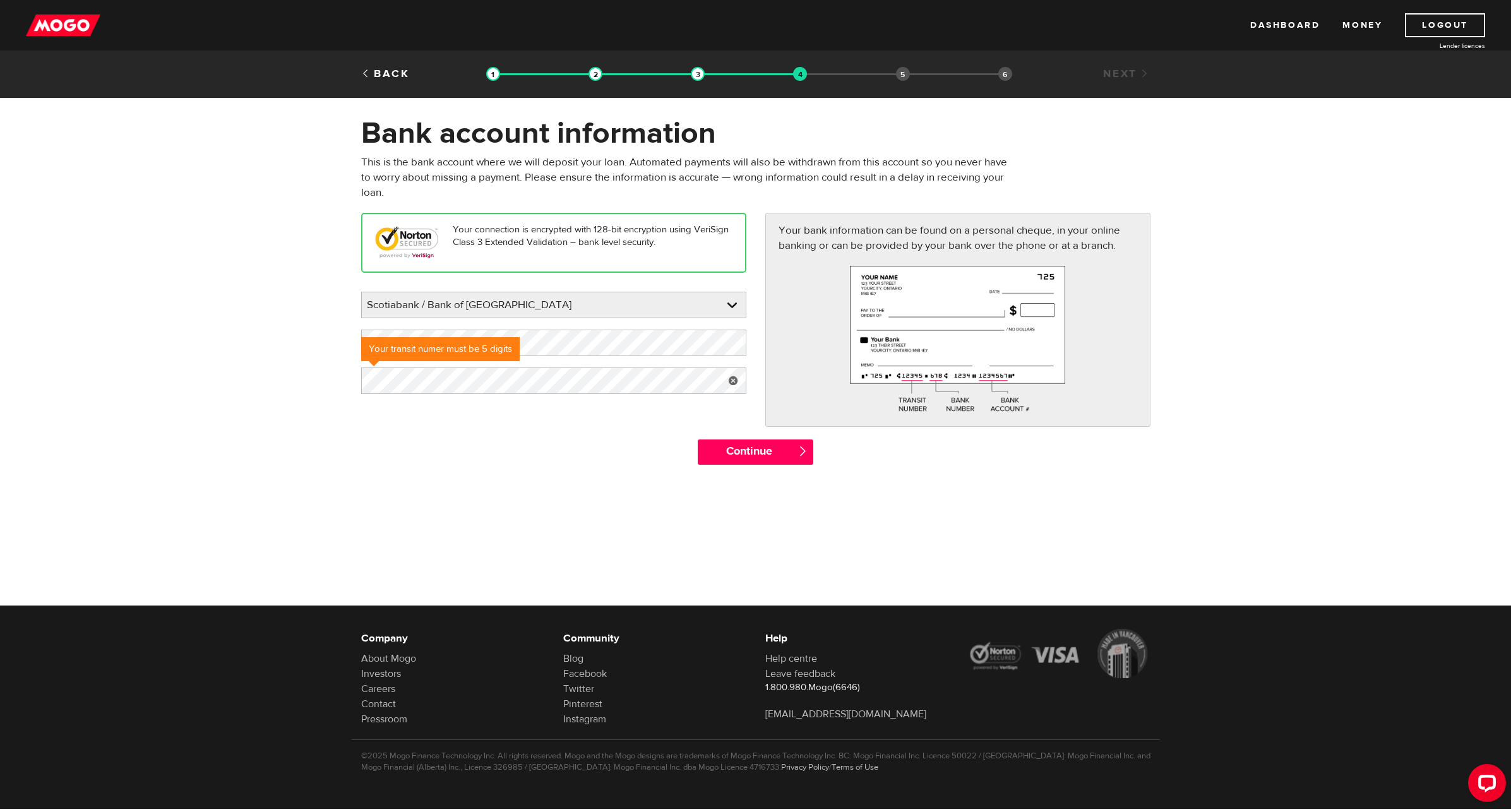
click at [548, 489] on div at bounding box center [756, 580] width 1511 height 206
click at [735, 456] on input "Continue" at bounding box center [756, 452] width 116 height 25
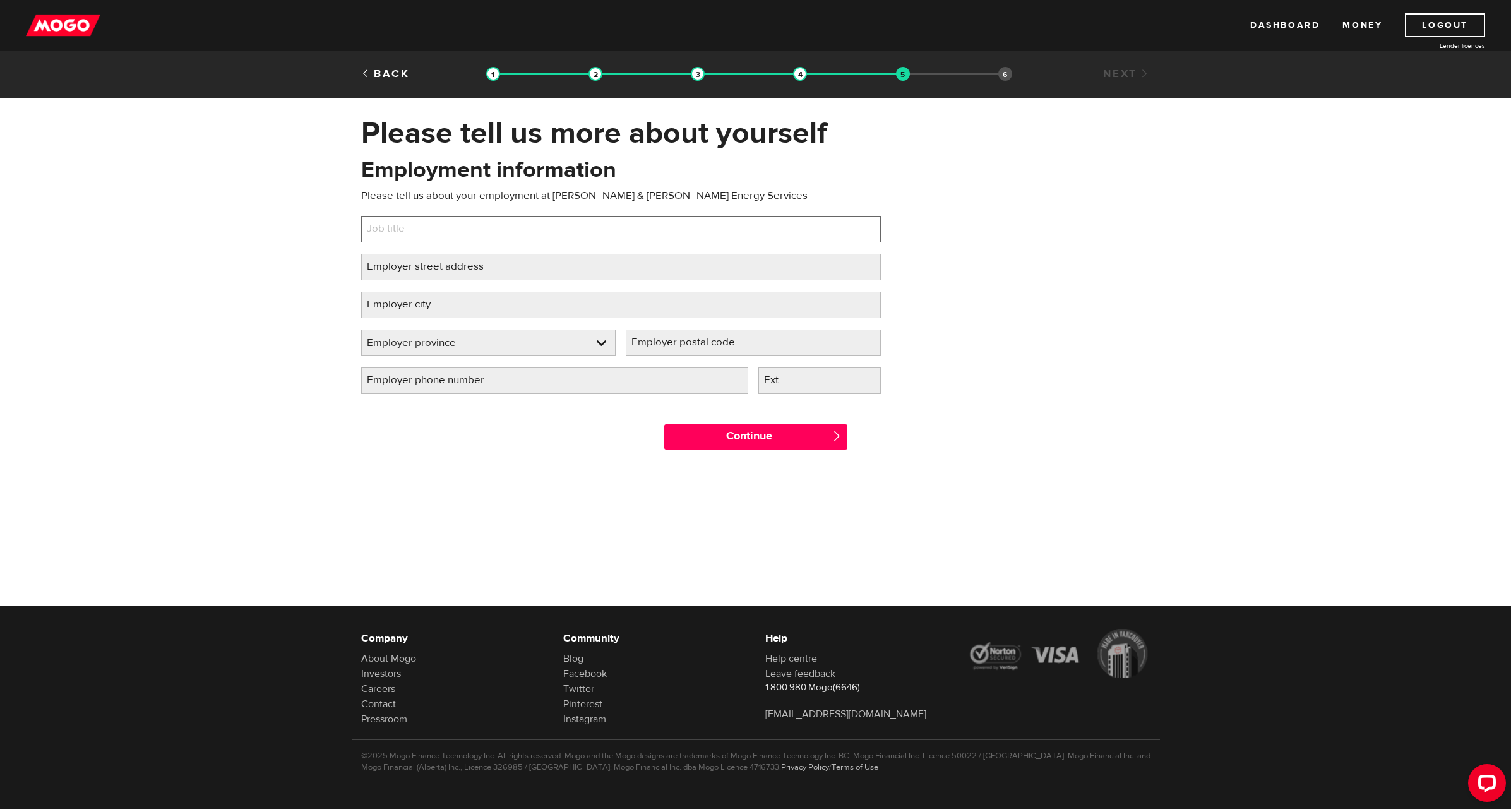
click at [495, 227] on input "Job title" at bounding box center [621, 229] width 520 height 26
type input "Skilled Laborer"
click at [468, 273] on label "Employer street address" at bounding box center [435, 267] width 148 height 26
click at [468, 273] on input "Employer street address" at bounding box center [621, 267] width 520 height 26
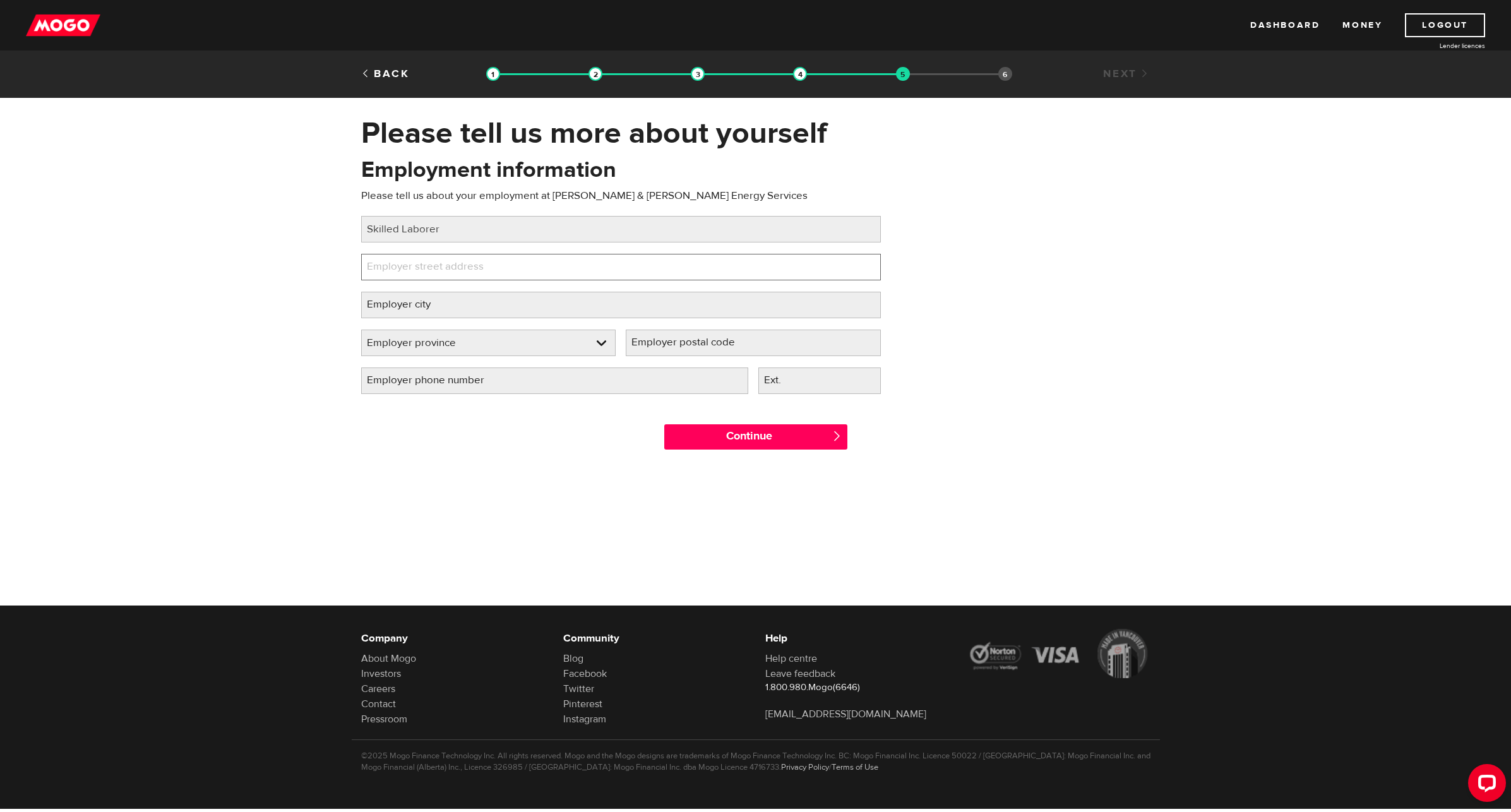
paste input "715 5 Ave SW #2930"
type input "715 5 Ave SW #2930"
click at [447, 300] on label "Employer city" at bounding box center [409, 304] width 95 height 26
click at [447, 300] on input "Employer city" at bounding box center [621, 304] width 520 height 26
type input "Calgary"
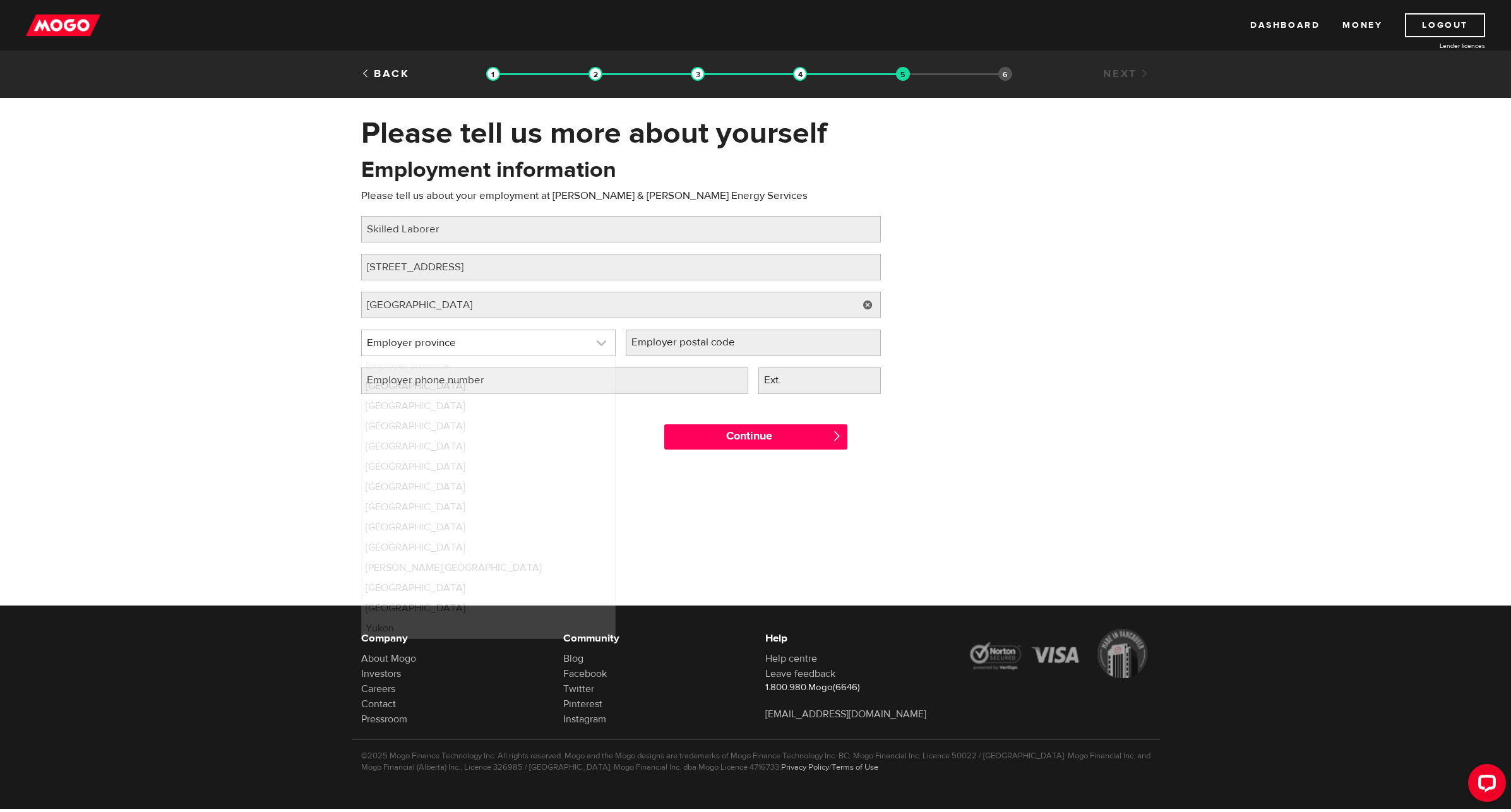
click at [434, 339] on link at bounding box center [489, 342] width 254 height 25
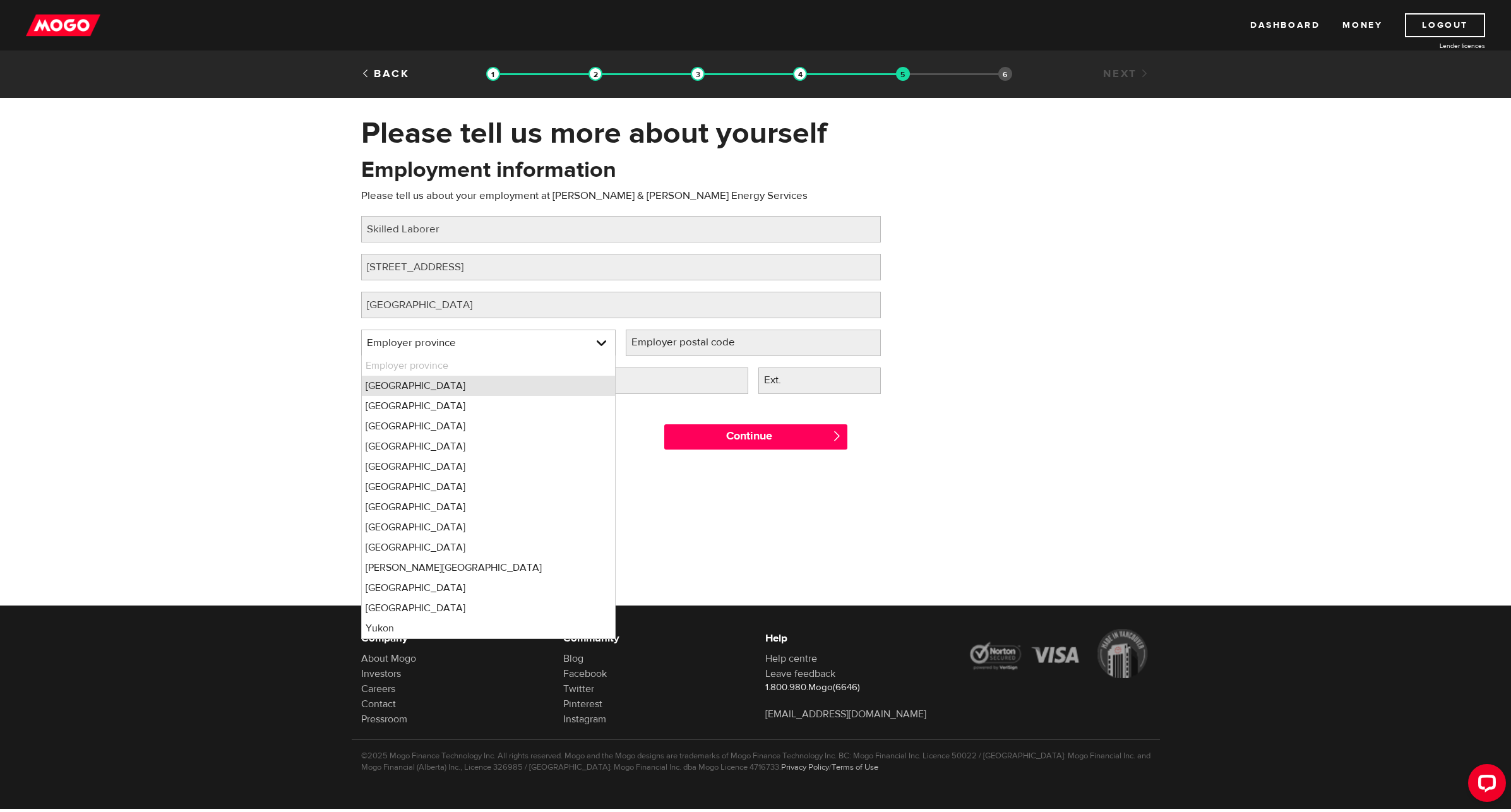
drag, startPoint x: 412, startPoint y: 389, endPoint x: 425, endPoint y: 381, distance: 15.3
click at [412, 389] on li "Alberta" at bounding box center [489, 385] width 254 height 20
select select "AB"
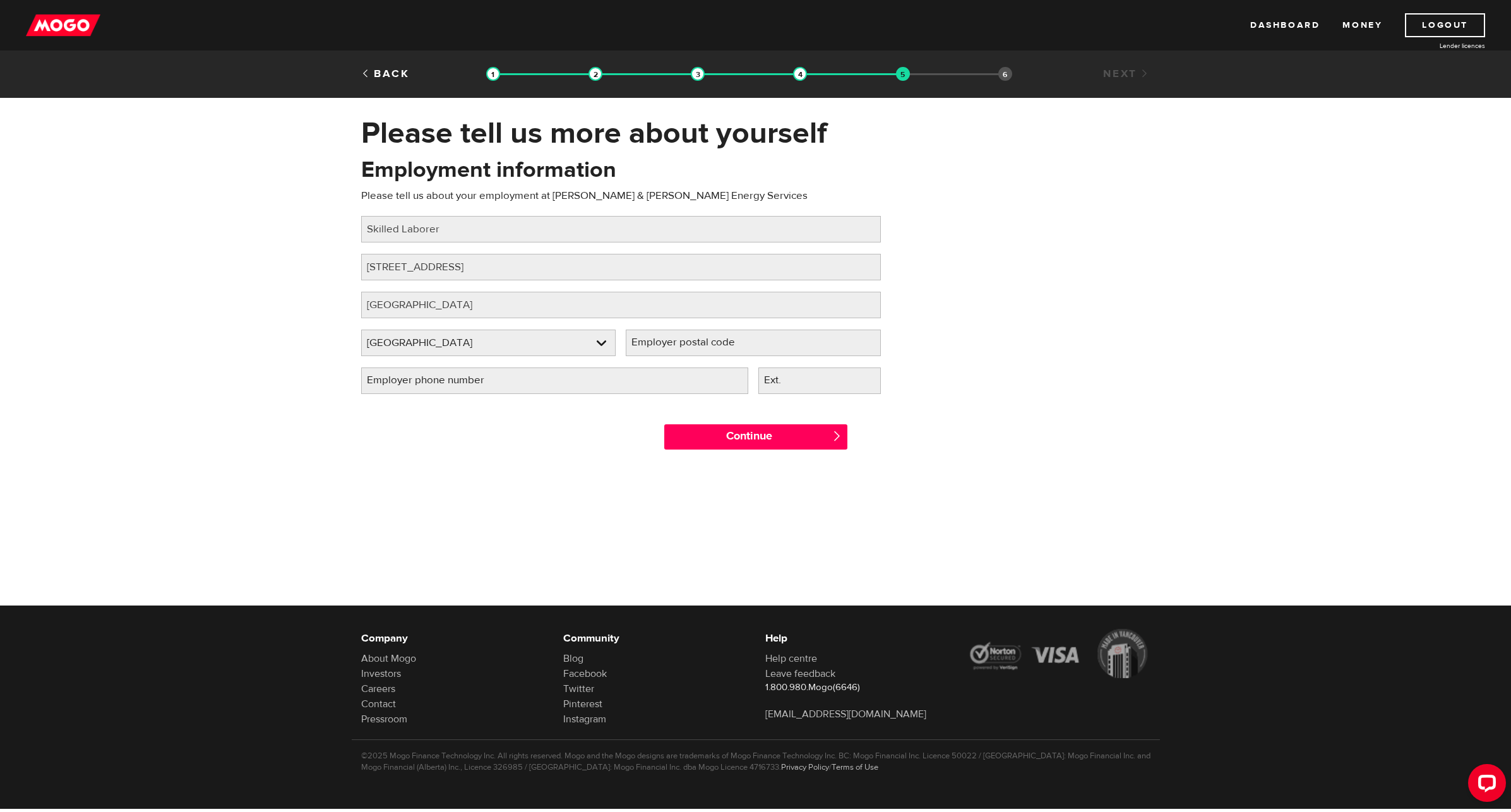
click at [672, 346] on label "Employer postal code" at bounding box center [693, 342] width 135 height 26
click at [672, 346] on input "Employer postal code" at bounding box center [753, 342] width 255 height 26
paste input "T2P 2X6"
type input "T2P 2X6"
click at [552, 391] on input "Employer phone number" at bounding box center [555, 380] width 387 height 26
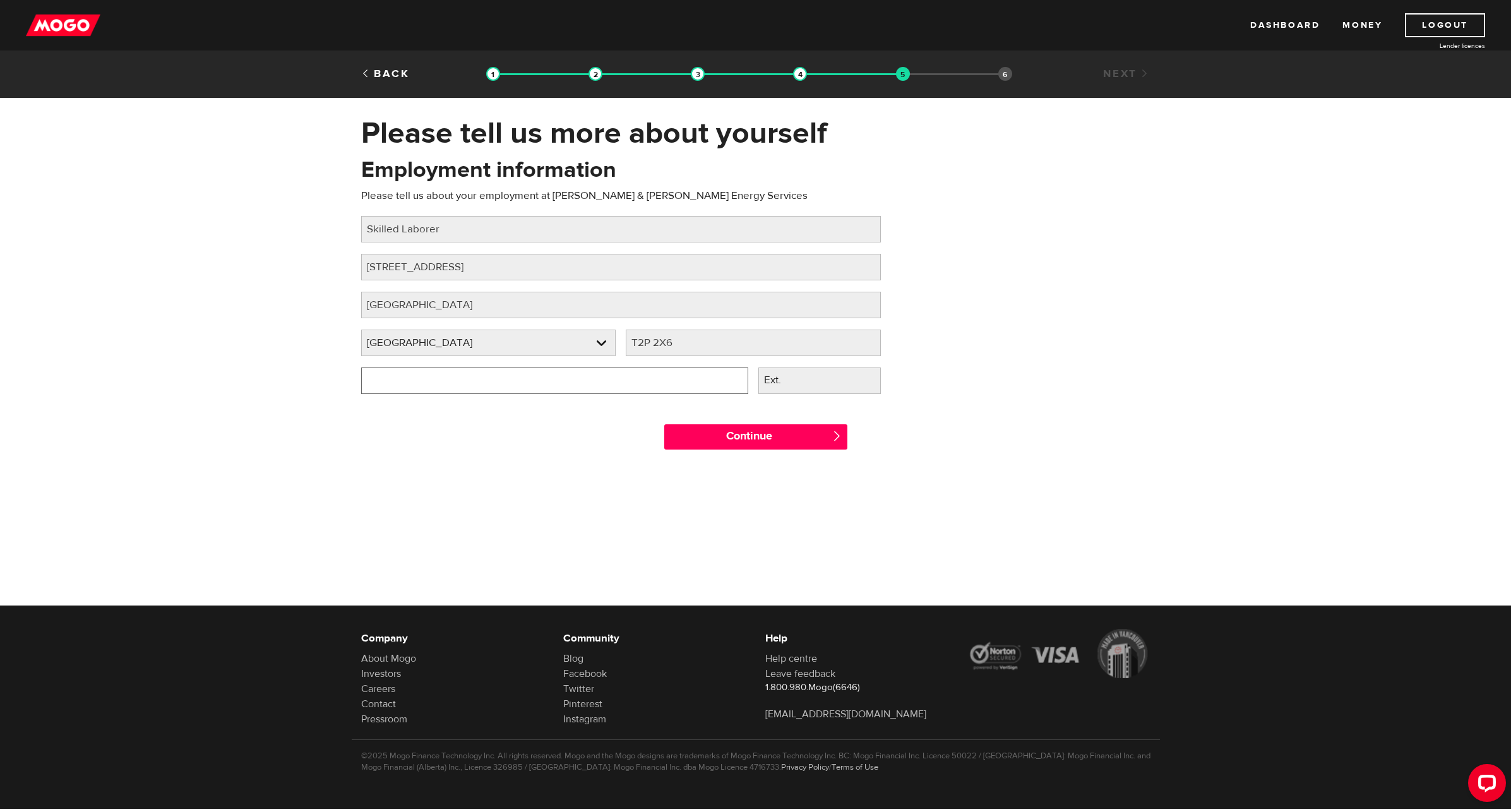
type input "(403) 265-0900"
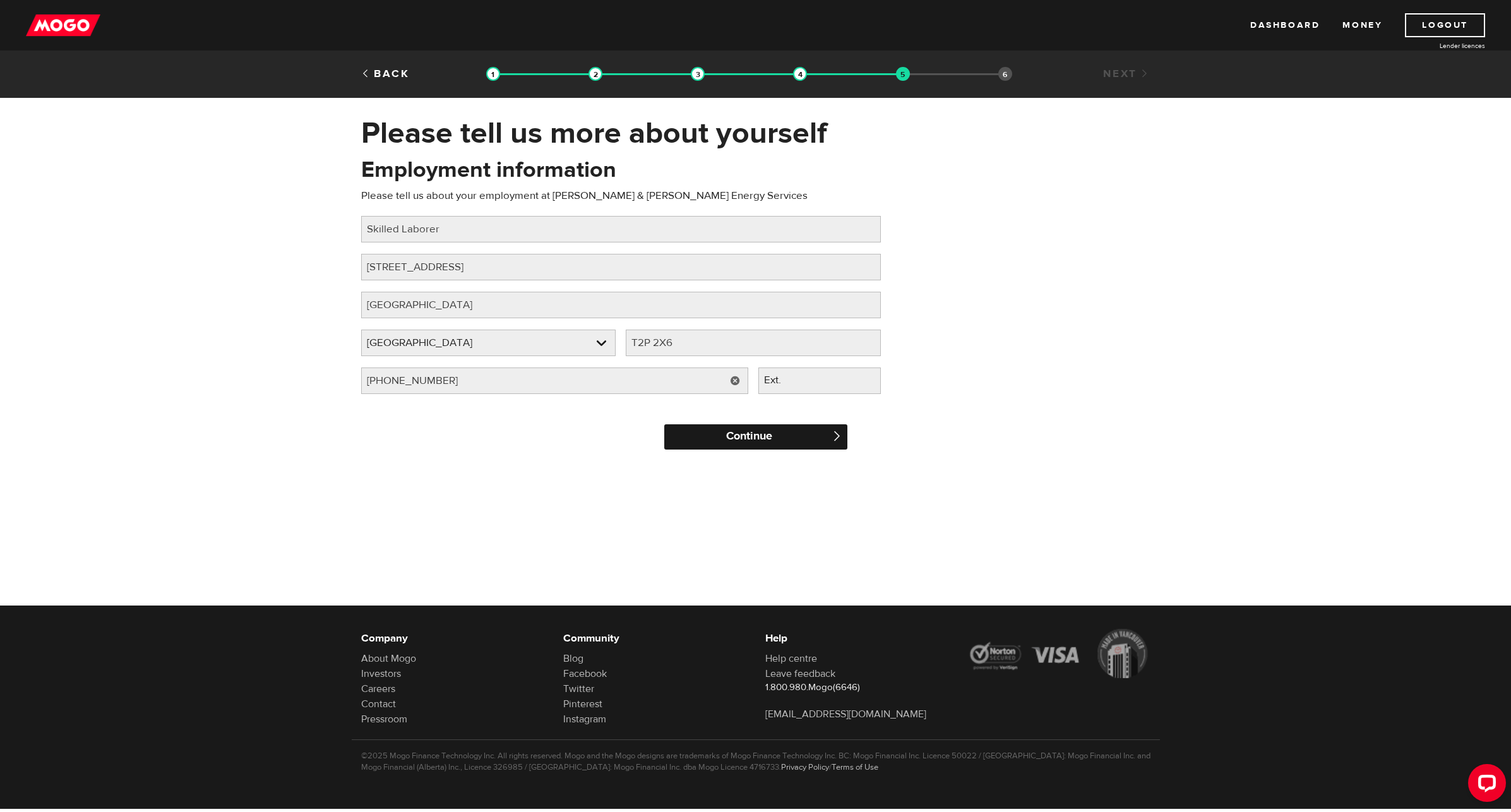
click at [767, 438] on input "Continue" at bounding box center [756, 437] width 183 height 25
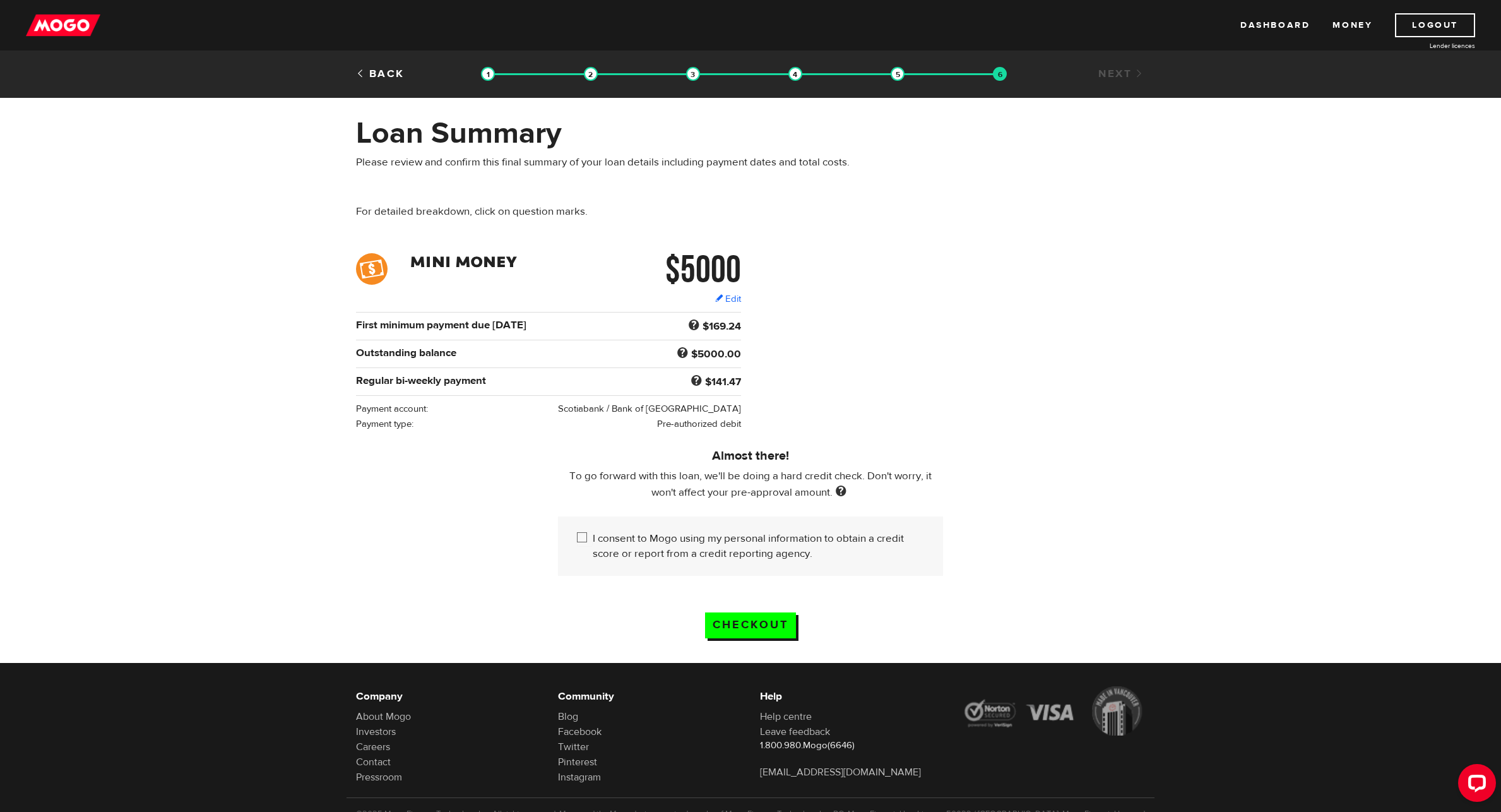
click at [586, 536] on input "I consent to Mogo using my personal information to obtain a credit score or rep…" at bounding box center [585, 539] width 16 height 16
checkbox input "true"
click at [734, 622] on input "Checkout" at bounding box center [751, 625] width 91 height 26
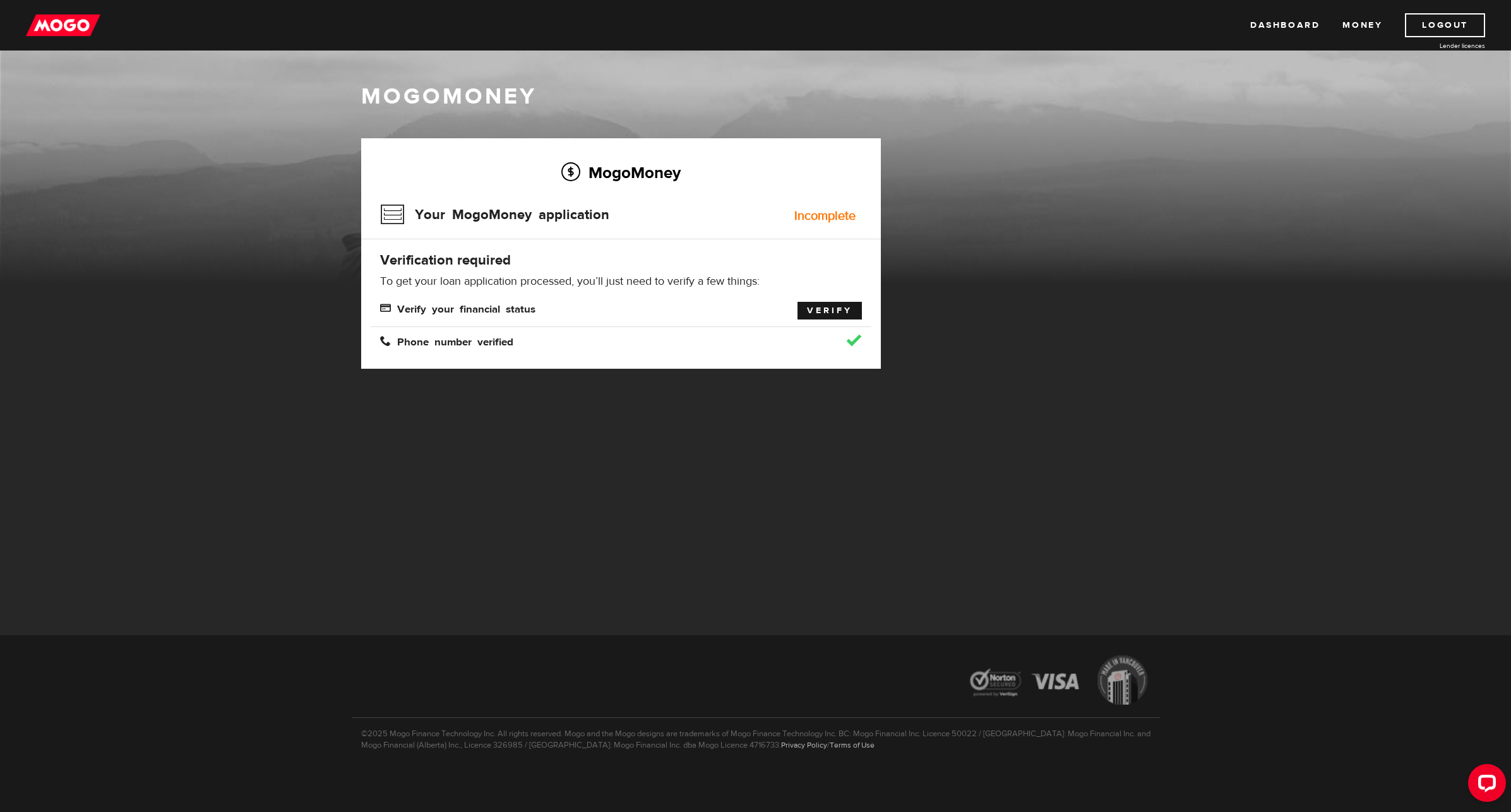
click at [812, 306] on link "Verify" at bounding box center [830, 310] width 64 height 17
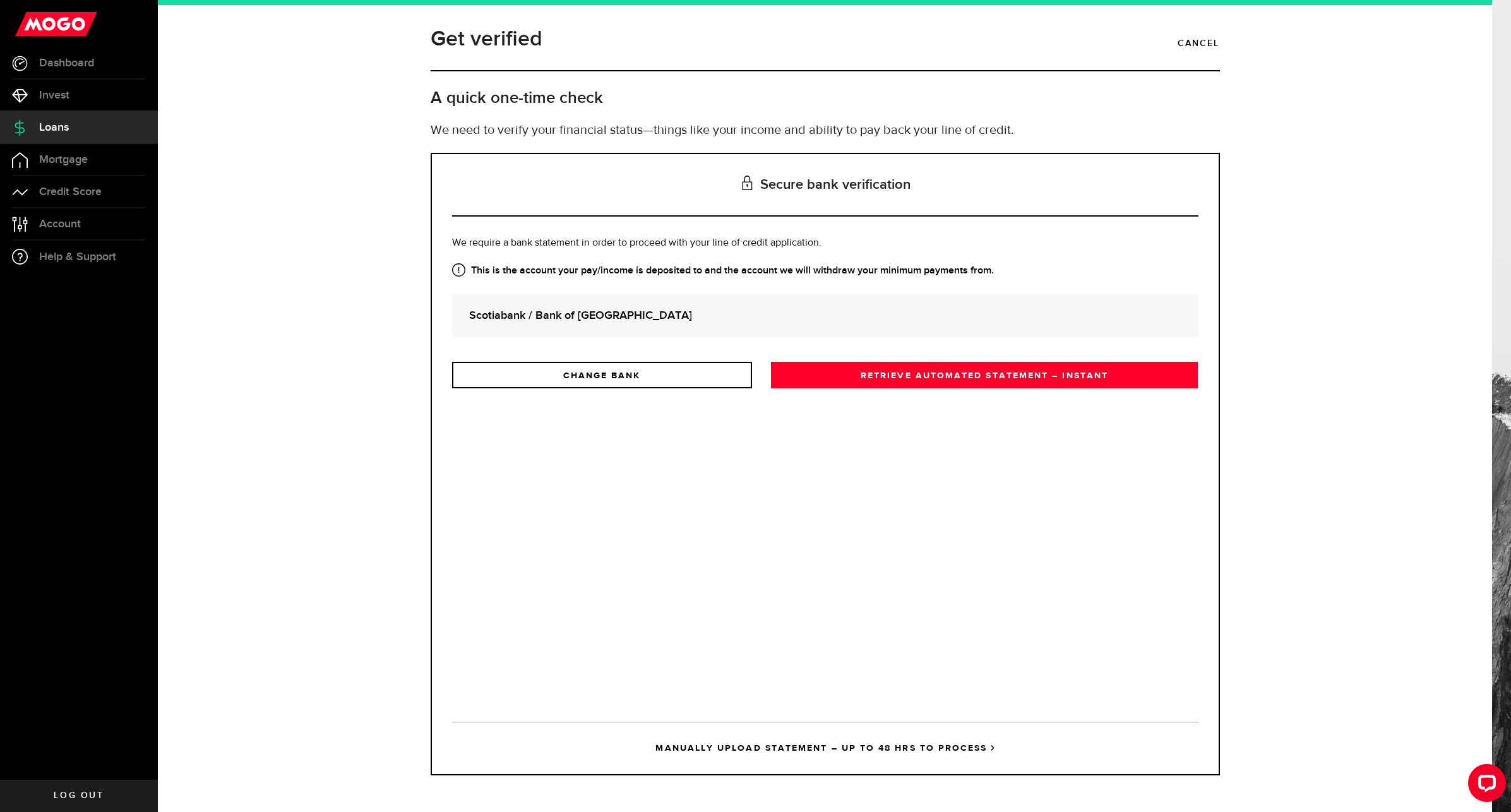
click at [853, 482] on div "Is this the bank account you want us to get your bank statements from? We requi…" at bounding box center [825, 469] width 746 height 467
click at [859, 381] on link "RETRIEVE AUTOMATED STATEMENT – INSTANT" at bounding box center [984, 375] width 428 height 26
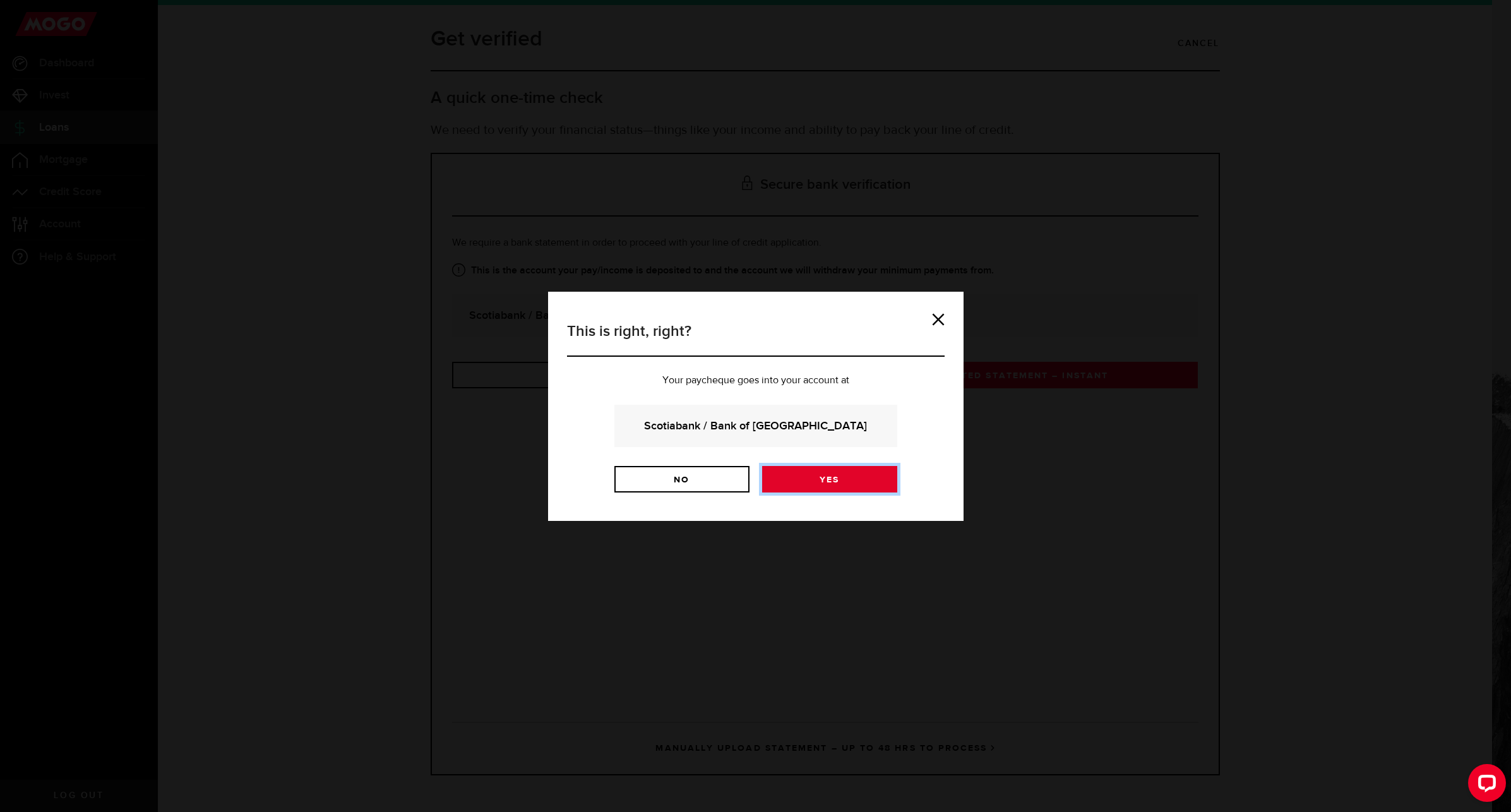
click at [815, 478] on link "Yes" at bounding box center [830, 479] width 135 height 26
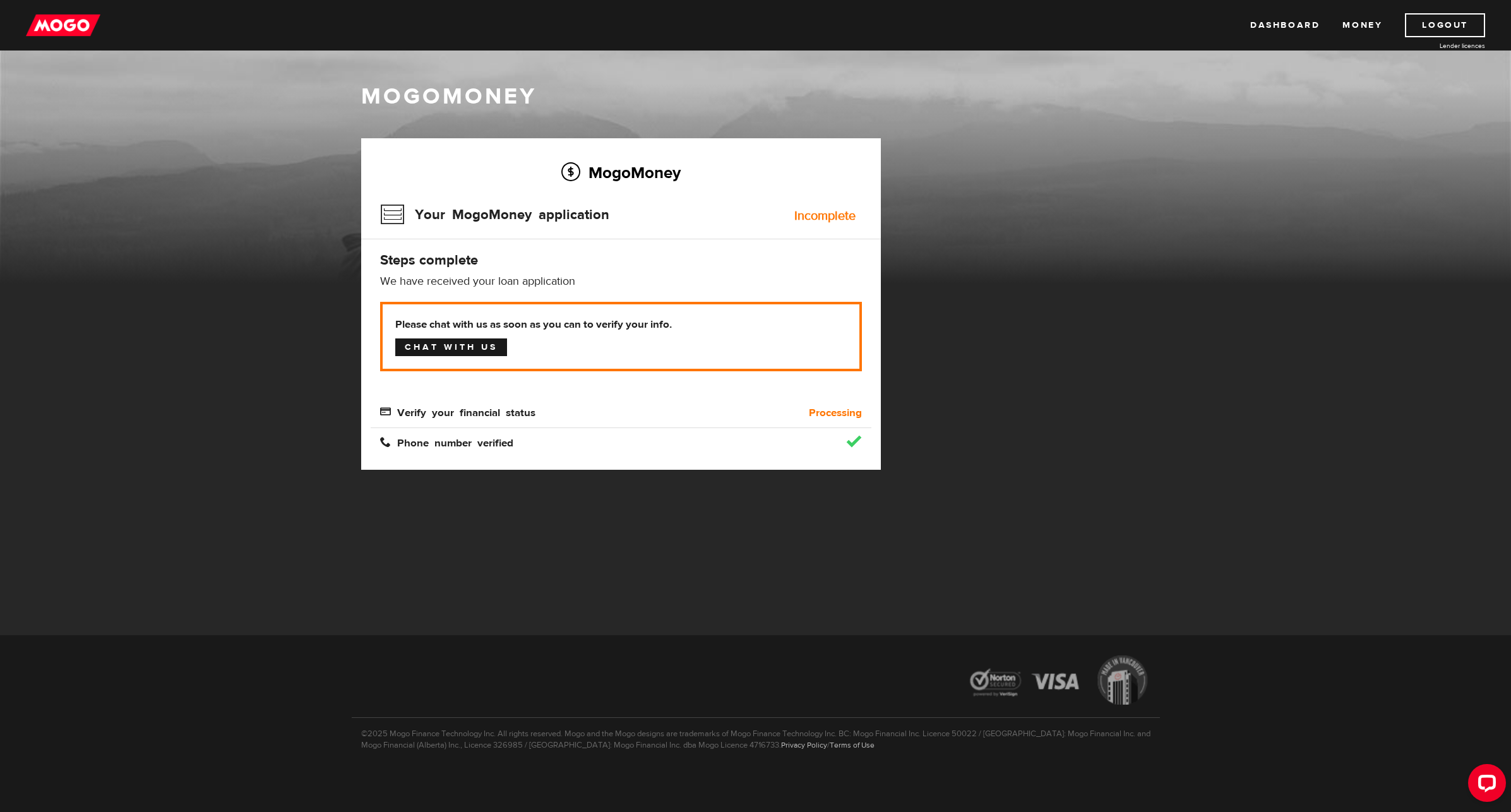
click at [468, 340] on link "Chat with us" at bounding box center [451, 347] width 112 height 17
click at [1290, 30] on link "Dashboard" at bounding box center [1285, 26] width 70 height 24
click at [482, 348] on link "Chat with us" at bounding box center [451, 347] width 112 height 17
click at [513, 412] on span "Verify your financial status" at bounding box center [458, 411] width 156 height 11
click at [830, 419] on b "Processing" at bounding box center [836, 413] width 53 height 15
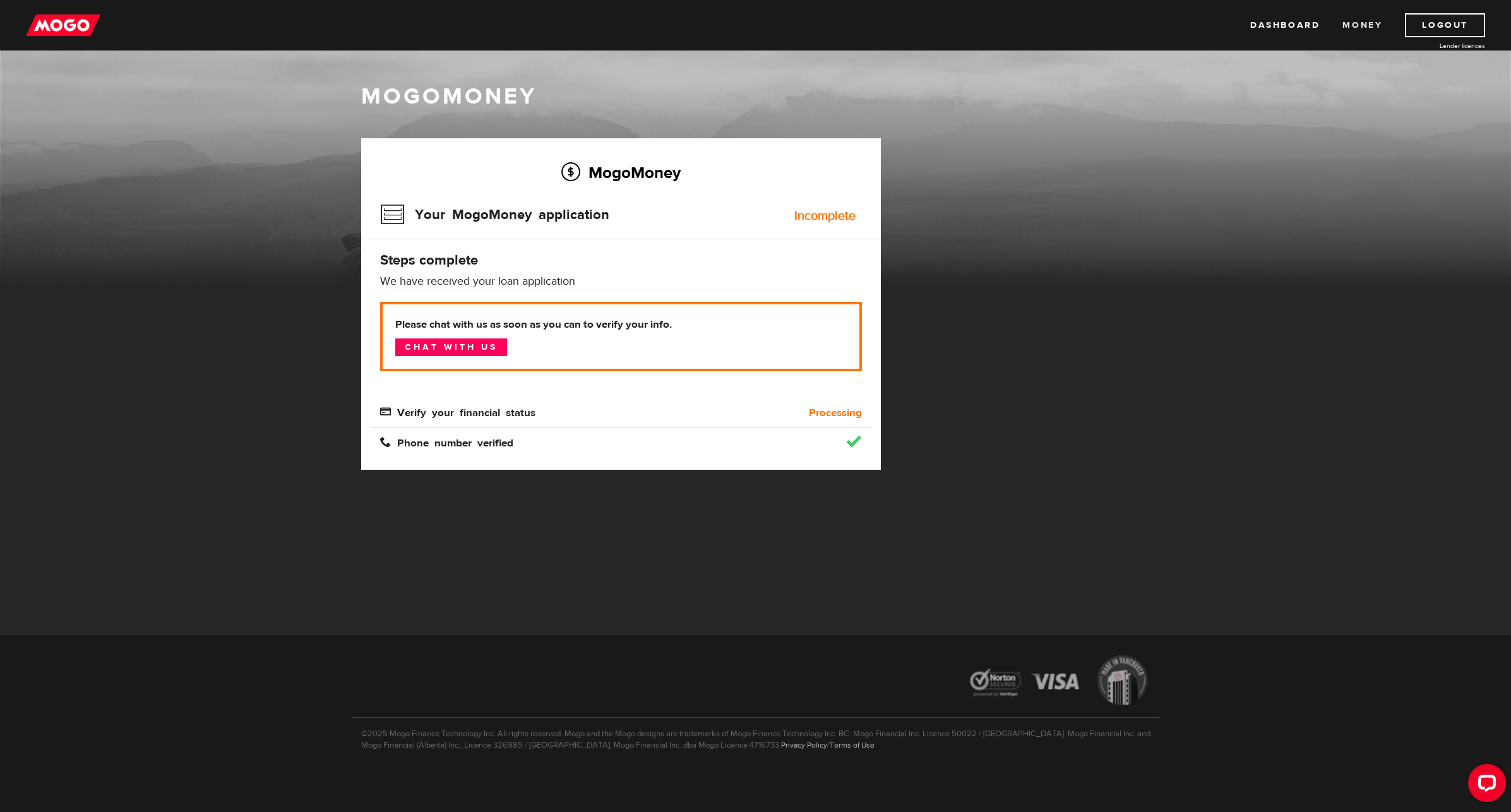
click at [1355, 21] on link "Money" at bounding box center [1362, 26] width 40 height 24
click at [1297, 29] on link "Dashboard" at bounding box center [1285, 26] width 70 height 24
click at [482, 415] on span "Verify your financial status" at bounding box center [458, 411] width 156 height 11
click at [471, 349] on link "Chat with us" at bounding box center [451, 347] width 112 height 17
drag, startPoint x: 691, startPoint y: 569, endPoint x: 502, endPoint y: 520, distance: 195.2
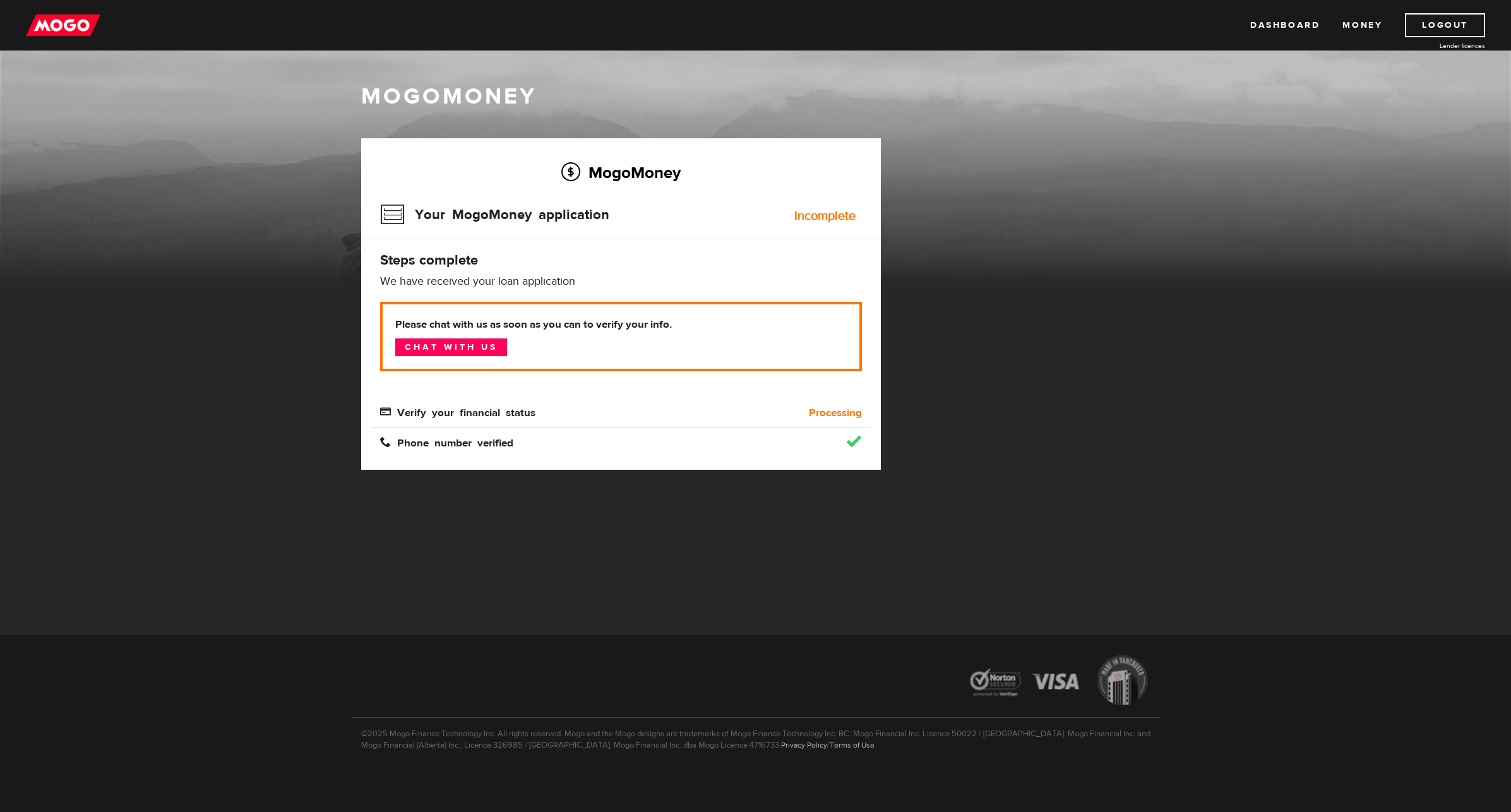
click at [691, 569] on div at bounding box center [756, 583] width 1511 height 177
